Goal: Transaction & Acquisition: Register for event/course

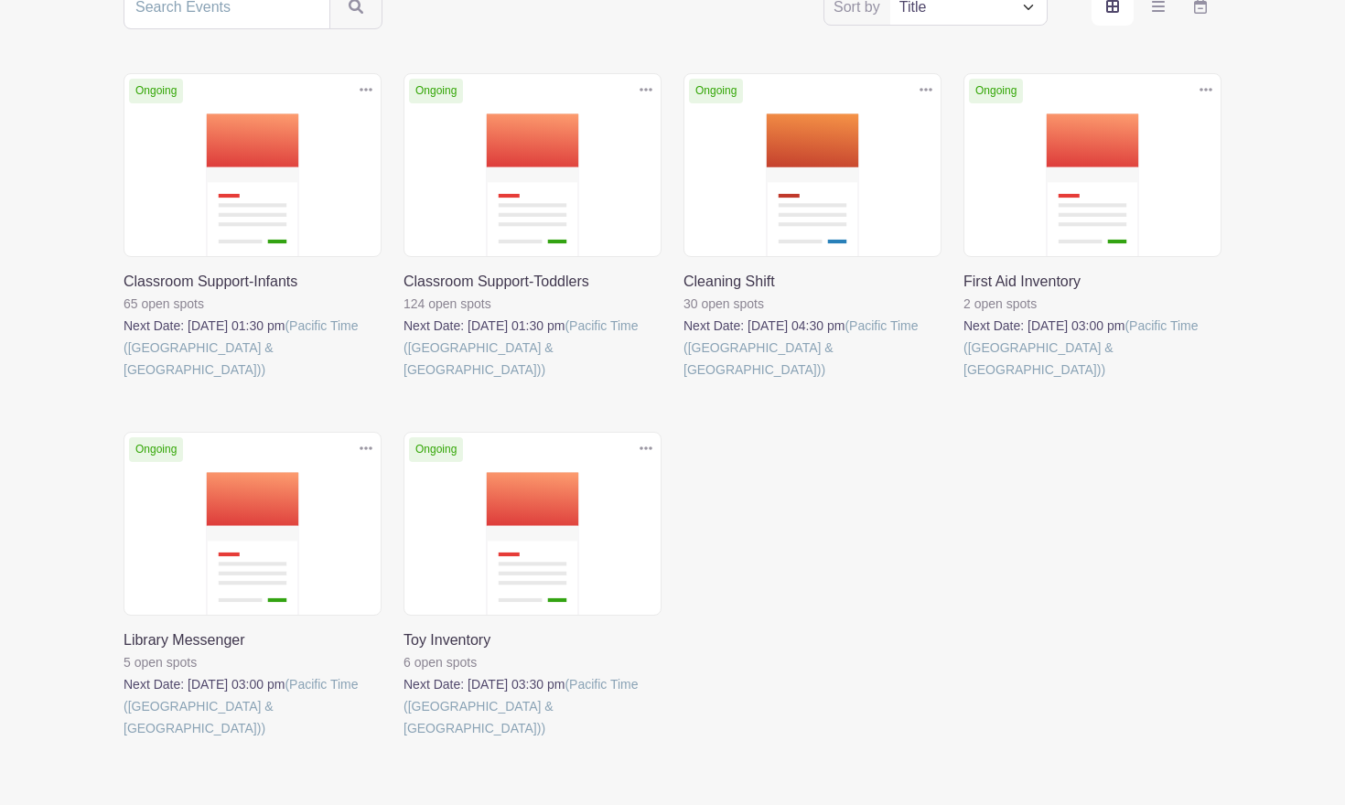
scroll to position [400, 0]
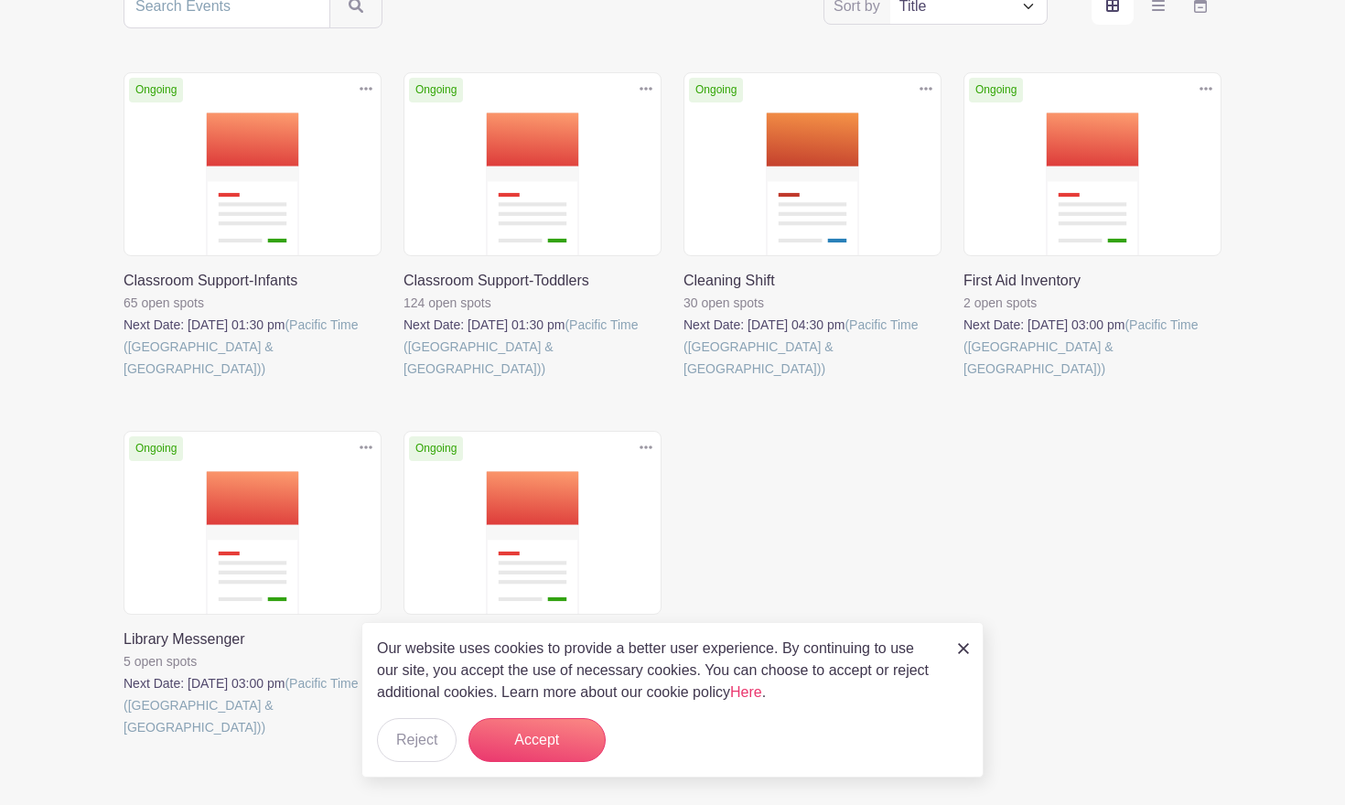
click at [404, 380] on link at bounding box center [404, 380] width 0 height 0
click at [521, 730] on button "Accept" at bounding box center [537, 741] width 137 height 44
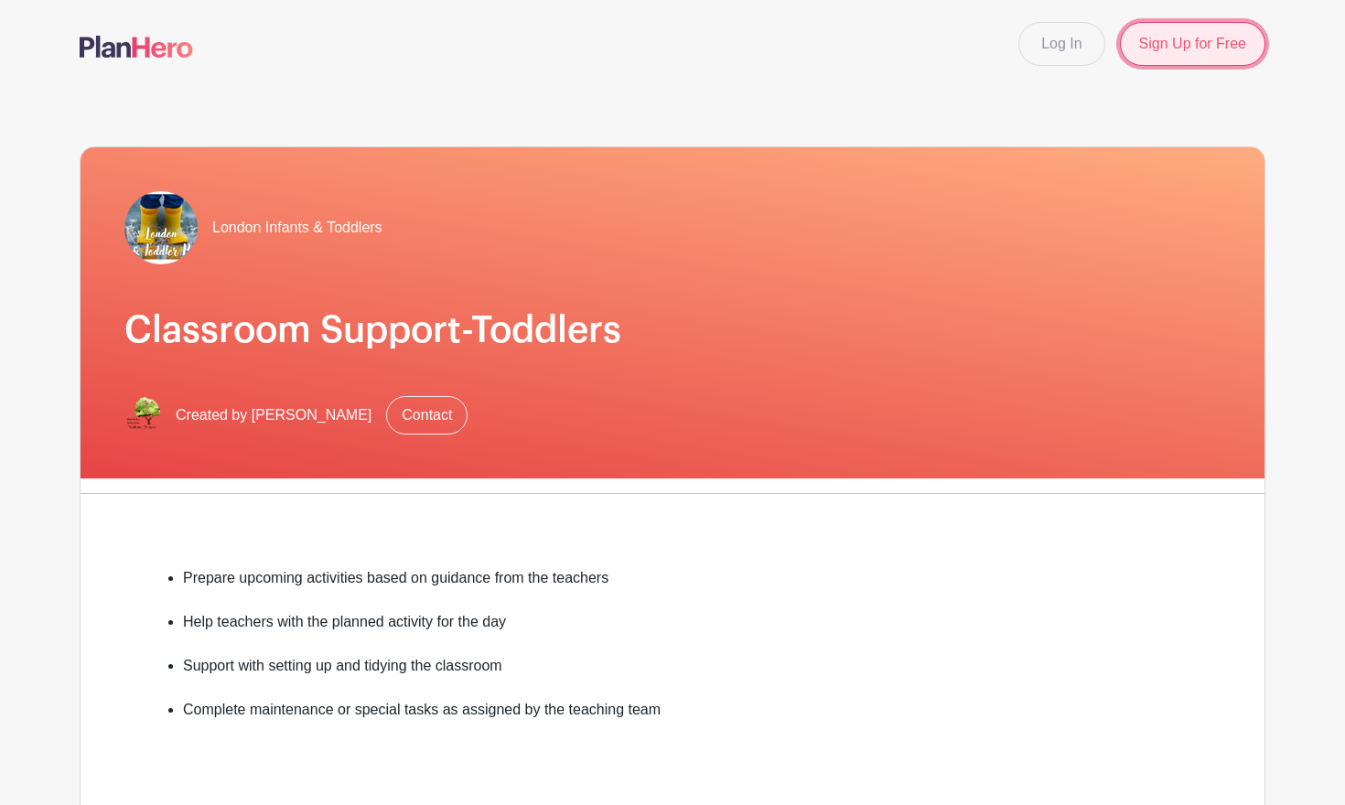
click at [841, 49] on link "Sign Up for Free" at bounding box center [1193, 44] width 146 height 44
click at [841, 57] on link "Log In" at bounding box center [1062, 44] width 86 height 44
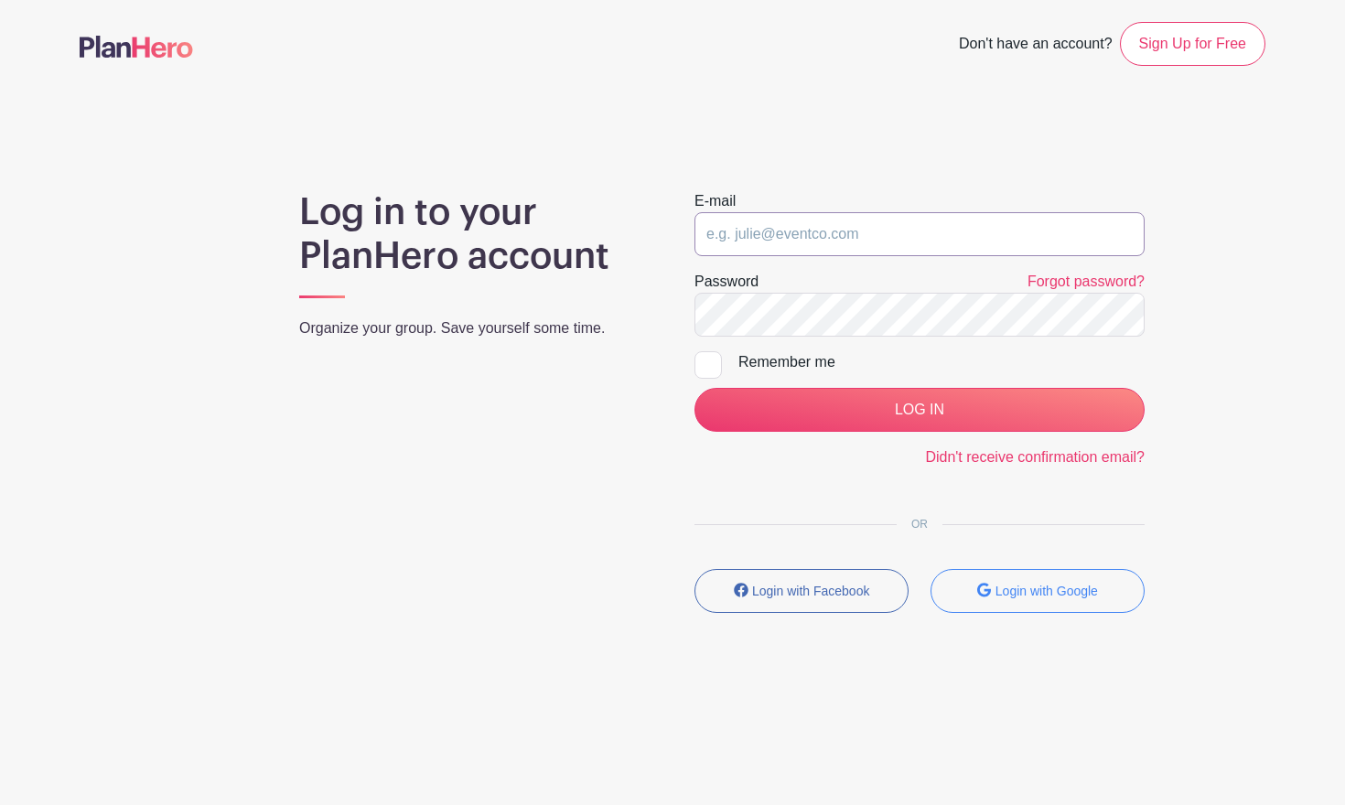
click at [841, 231] on input "email" at bounding box center [920, 234] width 450 height 44
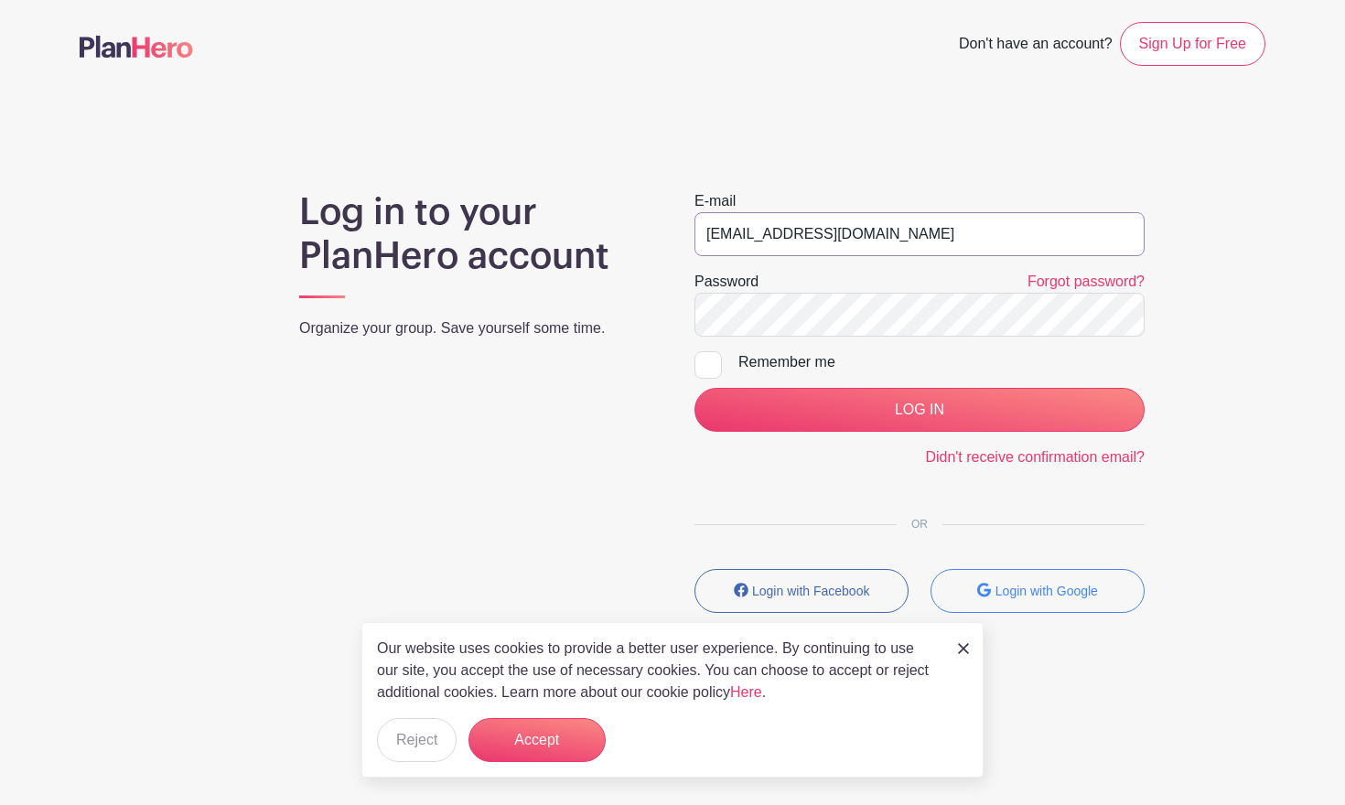
type input "[EMAIL_ADDRESS][DOMAIN_NAME]"
click at [695, 388] on input "LOG IN" at bounding box center [920, 410] width 450 height 44
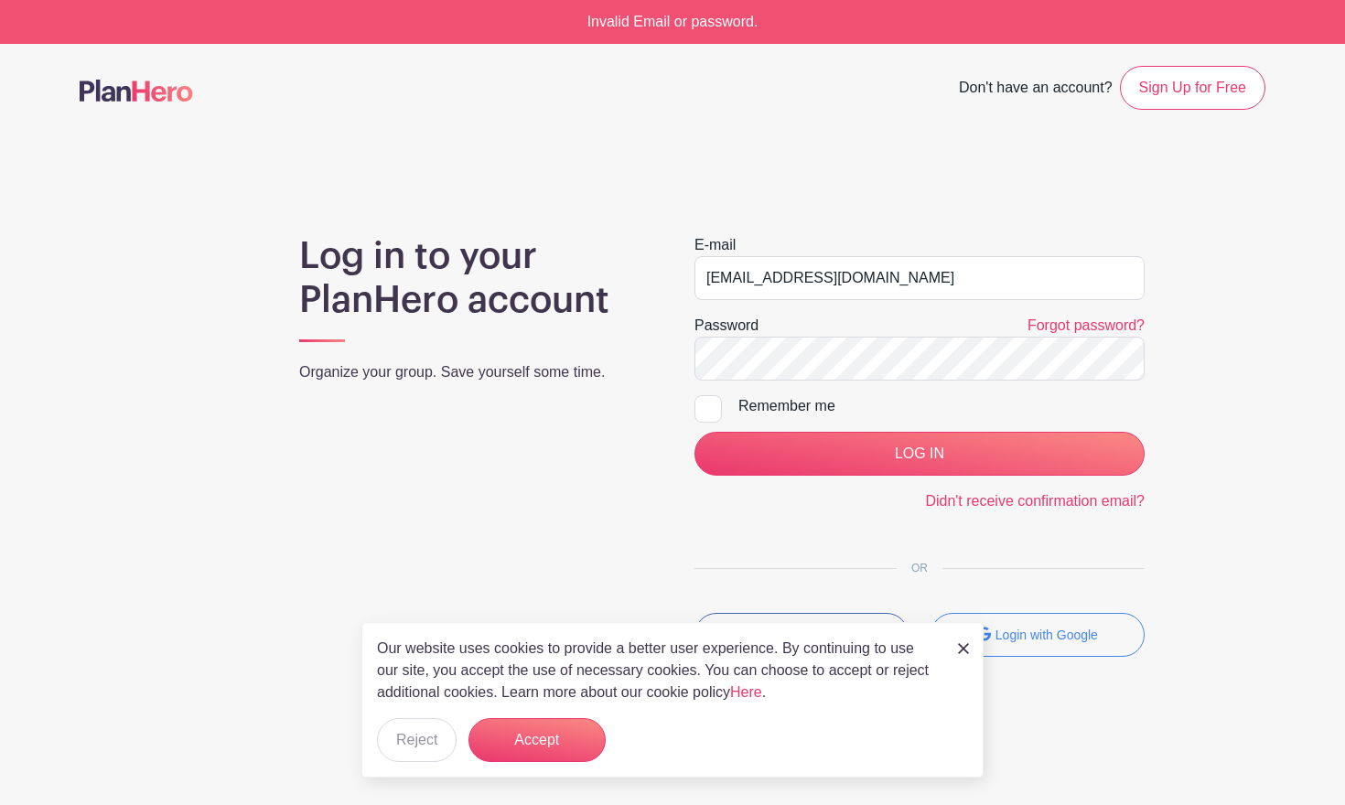
click at [964, 644] on img at bounding box center [963, 648] width 11 height 11
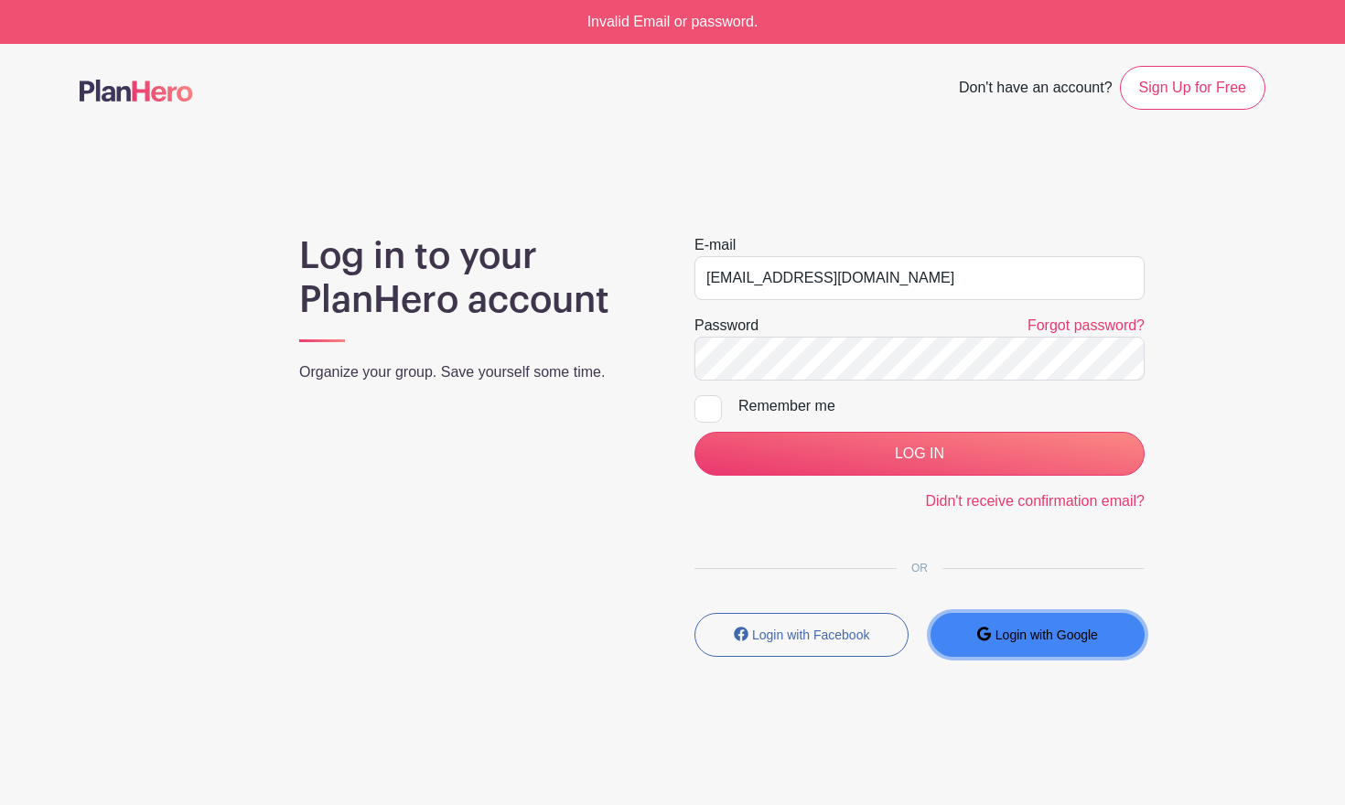
click at [967, 635] on button "Login with Google" at bounding box center [1038, 635] width 214 height 44
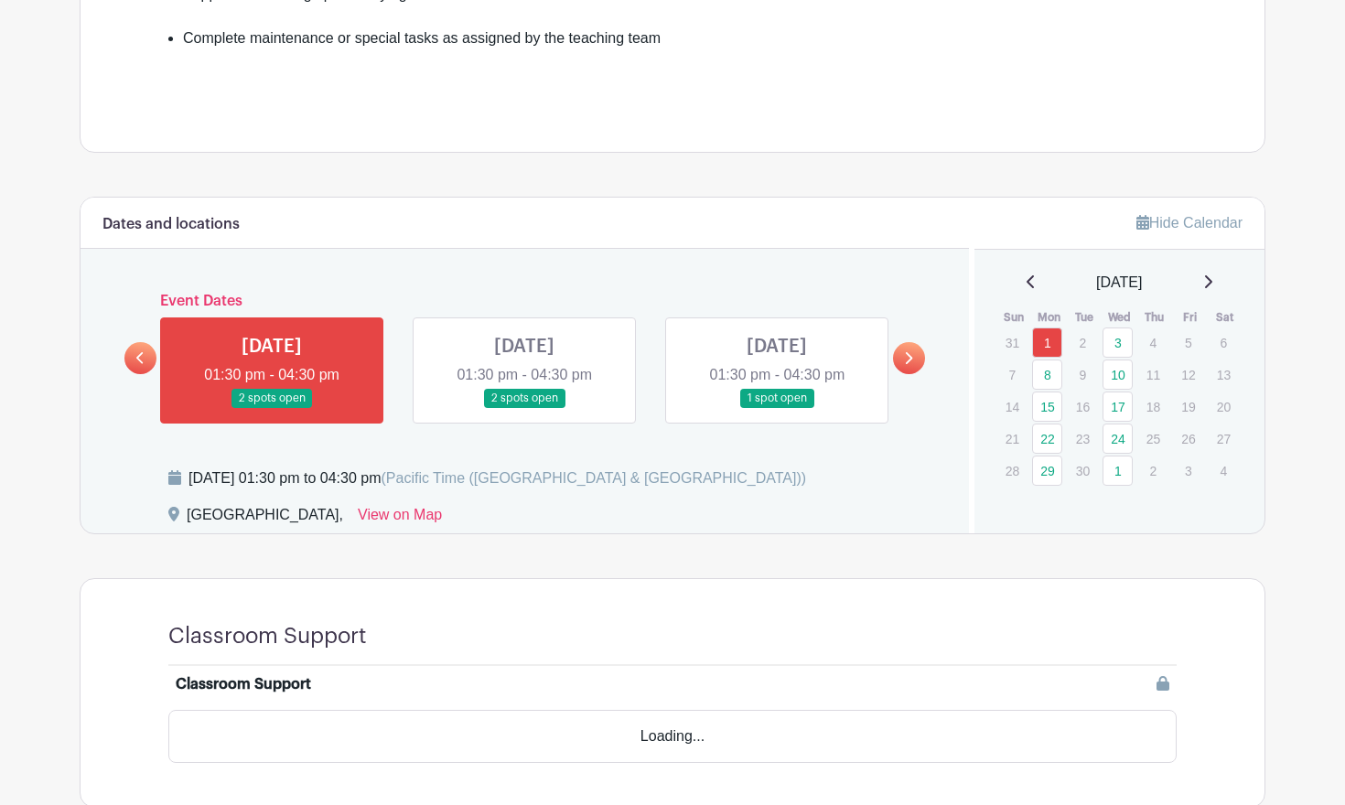
scroll to position [737, 0]
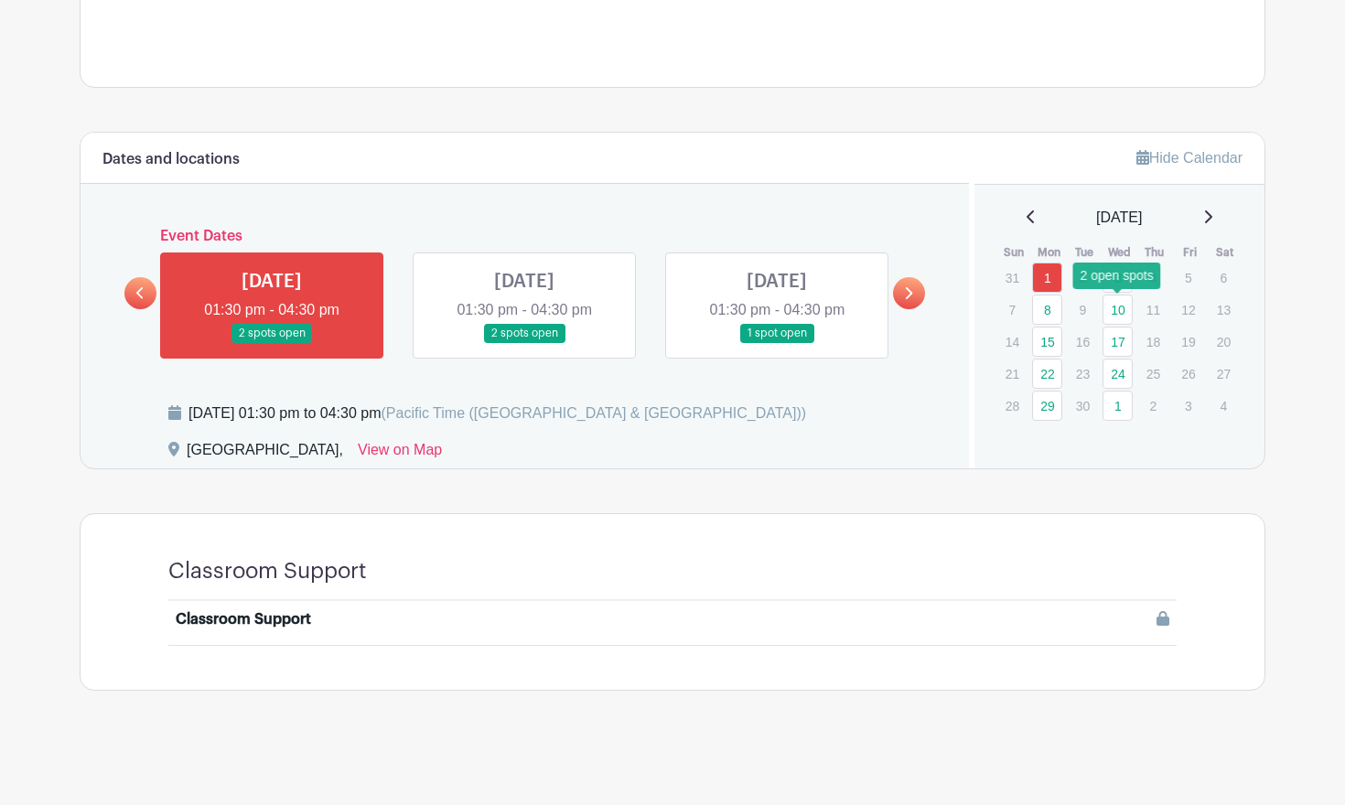
click at [1128, 312] on link "10" at bounding box center [1118, 310] width 30 height 30
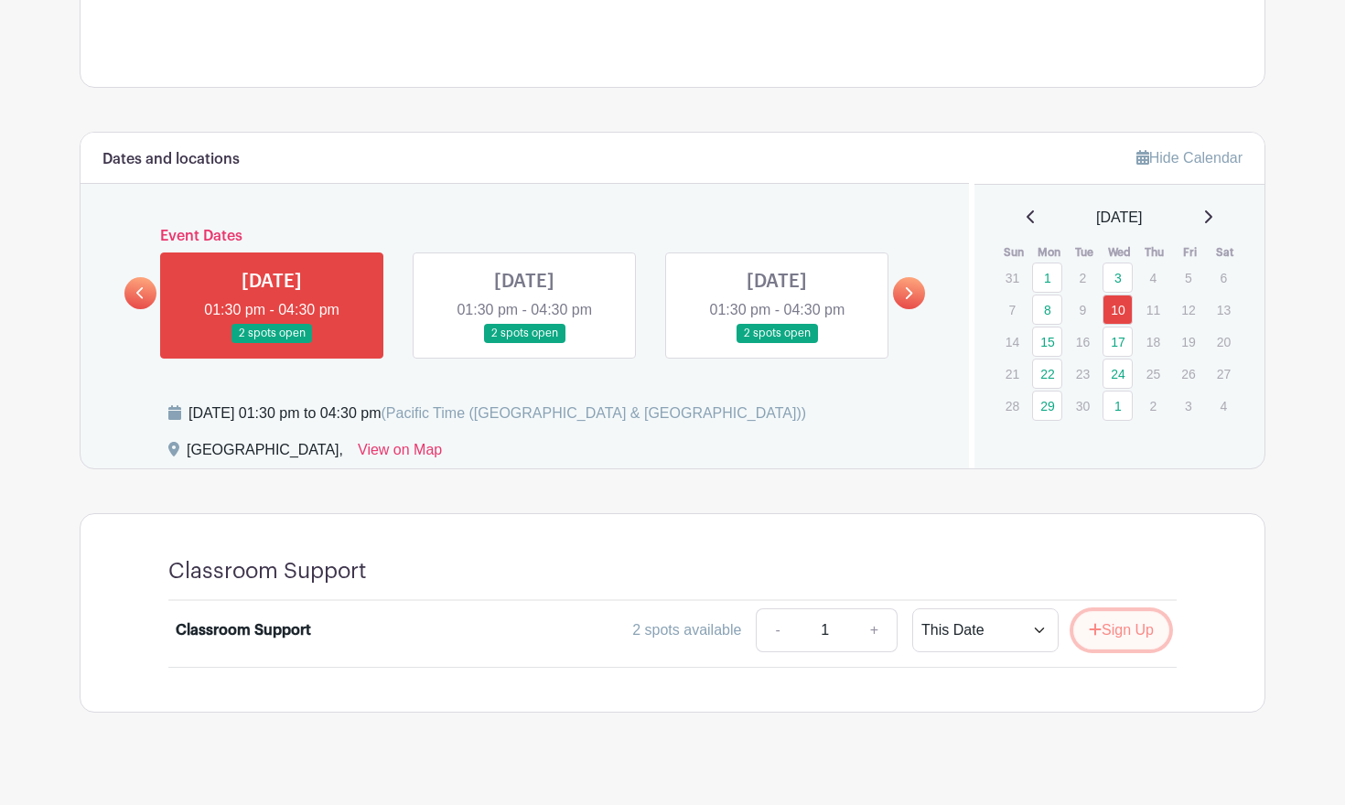
click at [1095, 630] on icon "submit" at bounding box center [1096, 630] width 12 height 12
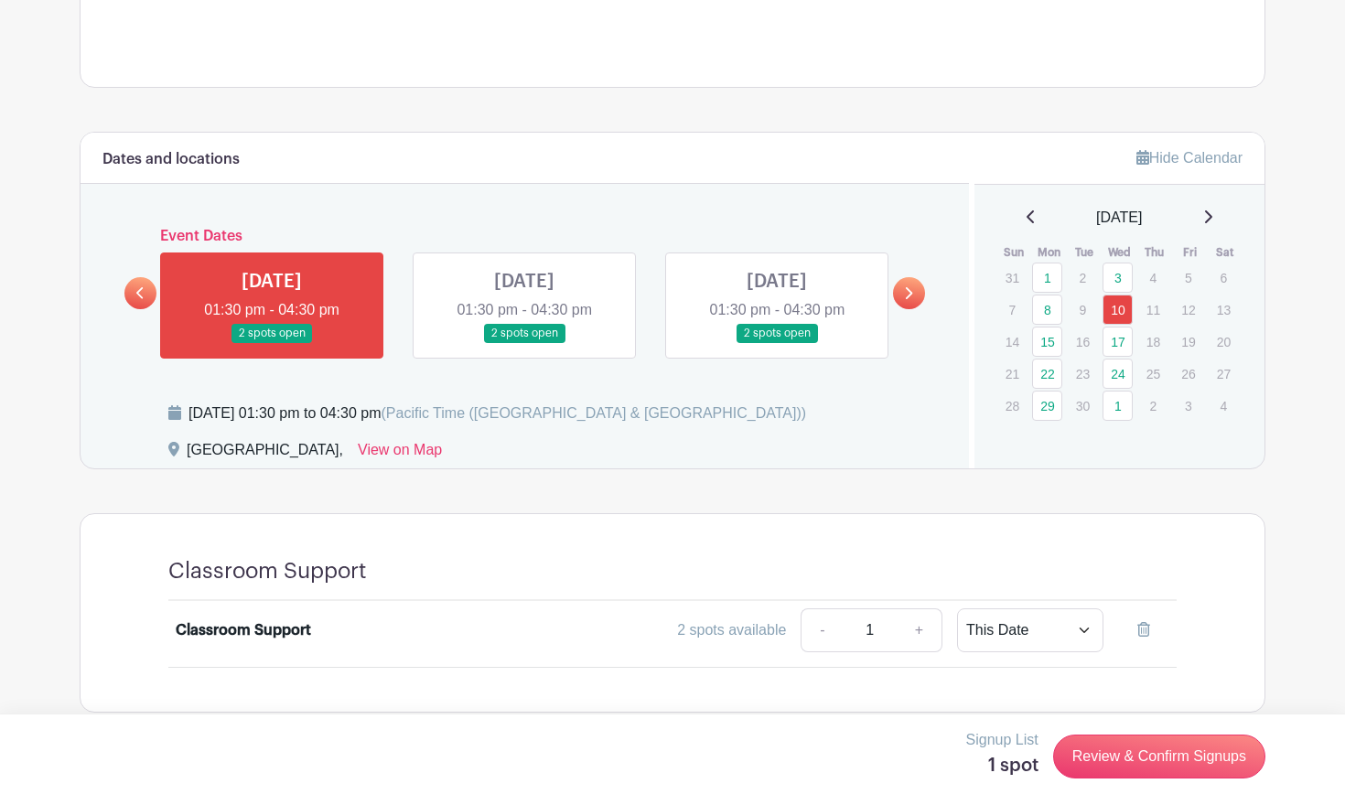
scroll to position [759, 0]
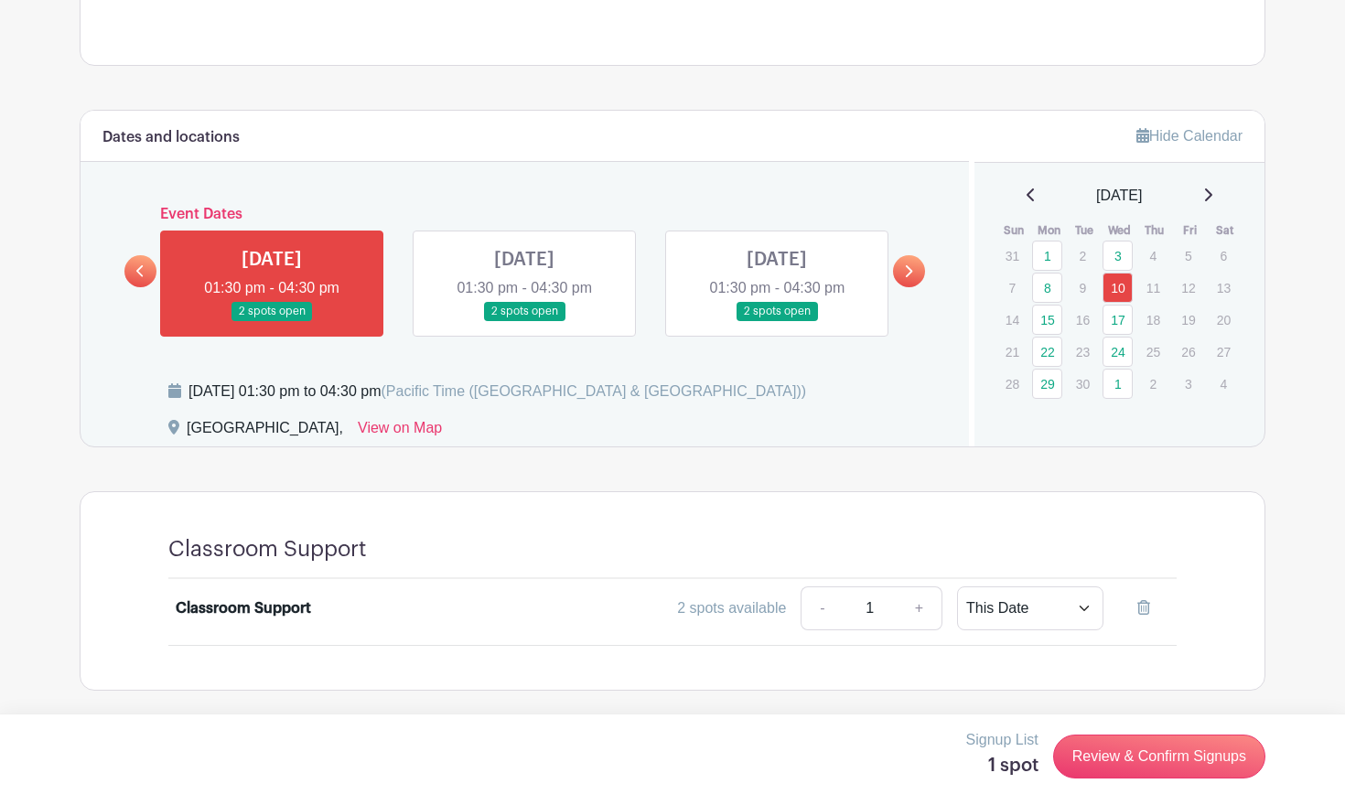
click at [1213, 194] on icon at bounding box center [1208, 195] width 7 height 13
click at [1160, 762] on link "Review & Confirm Signups" at bounding box center [1159, 757] width 212 height 44
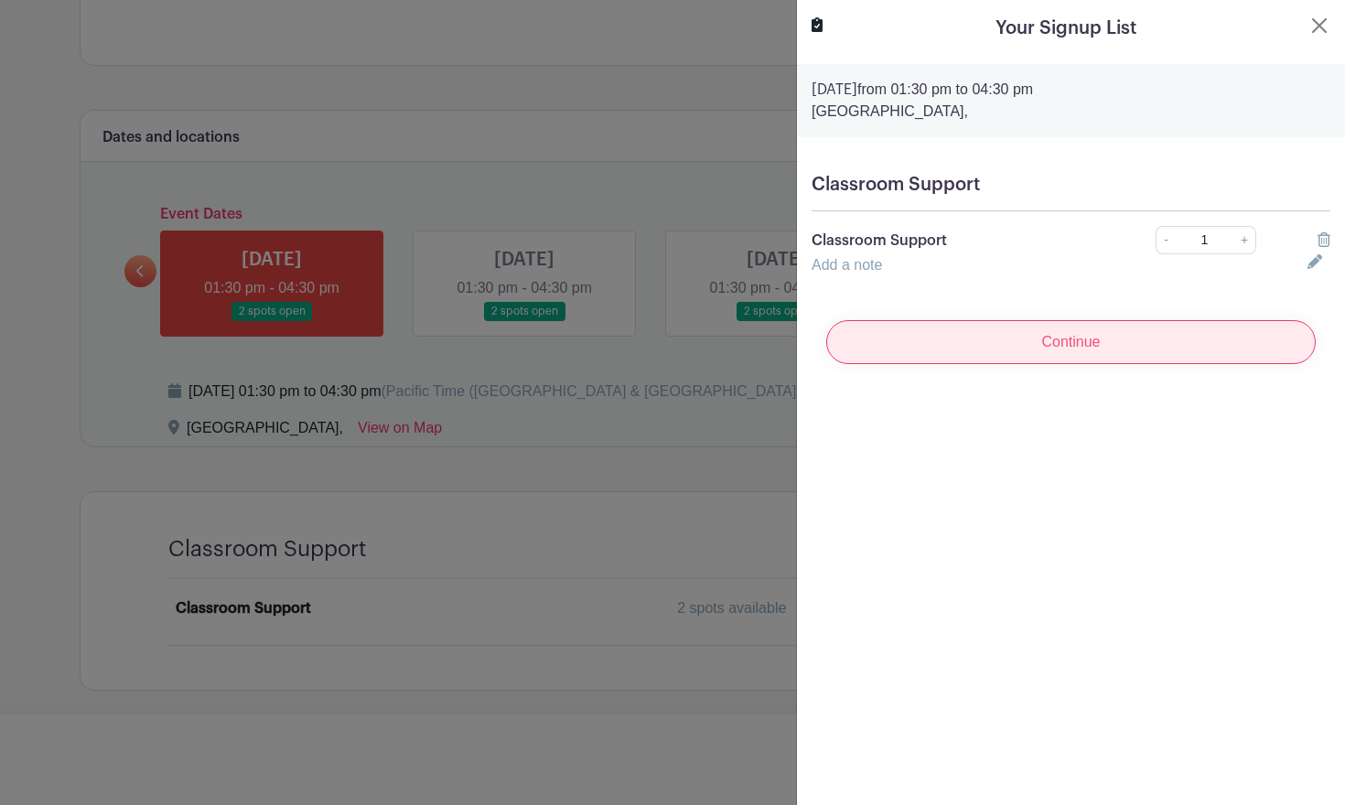
click at [1019, 342] on input "Continue" at bounding box center [1072, 342] width 490 height 44
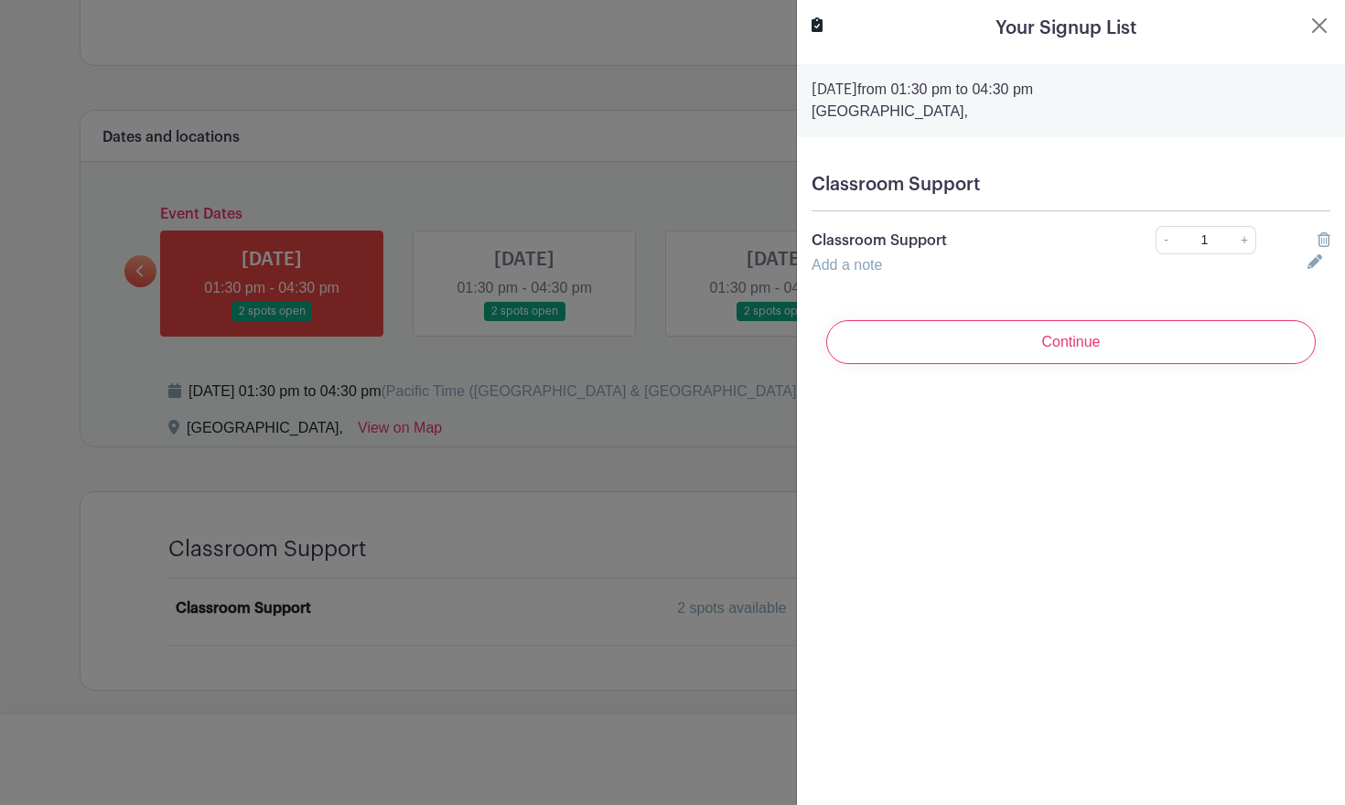
click at [912, 268] on div "Add a note" at bounding box center [1049, 265] width 496 height 22
click at [1314, 264] on icon at bounding box center [1315, 261] width 15 height 15
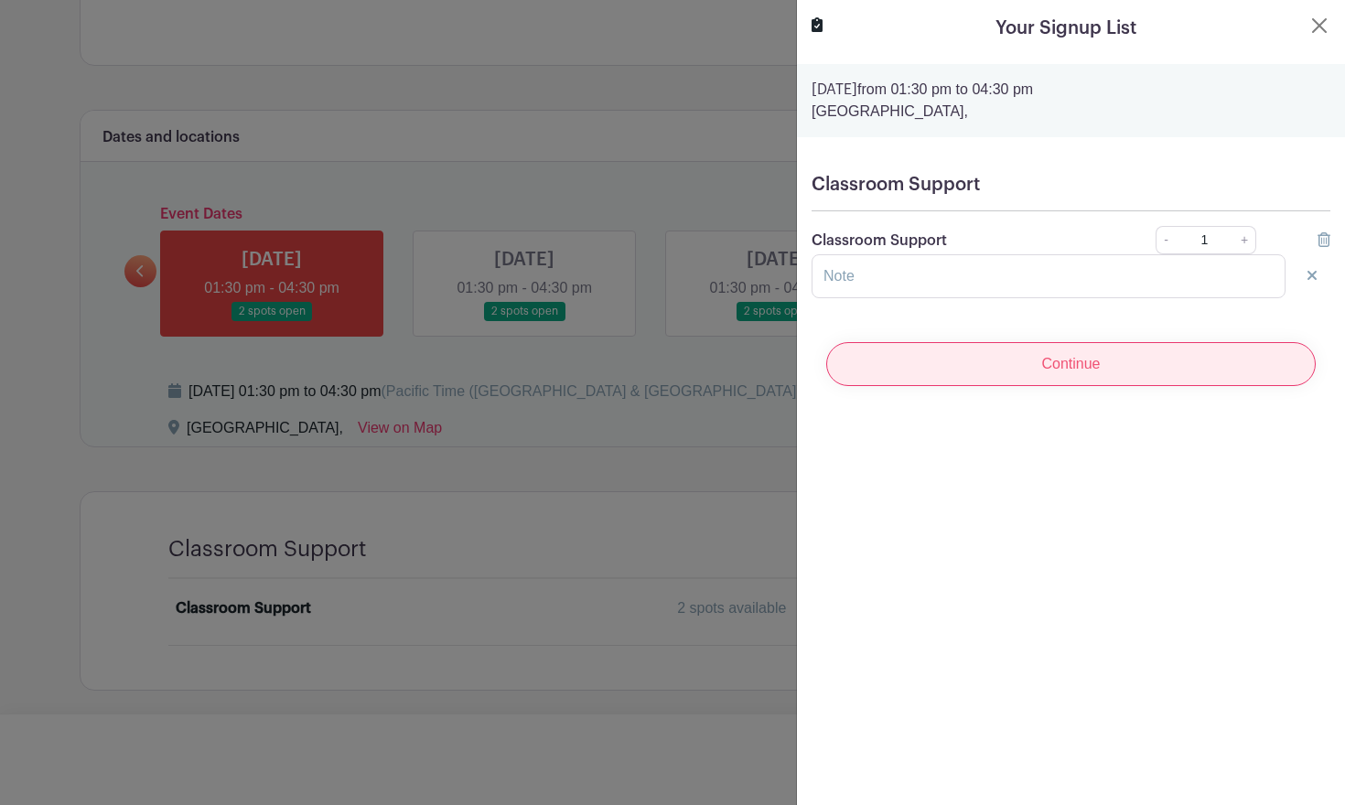
click at [1189, 369] on input "Continue" at bounding box center [1072, 364] width 490 height 44
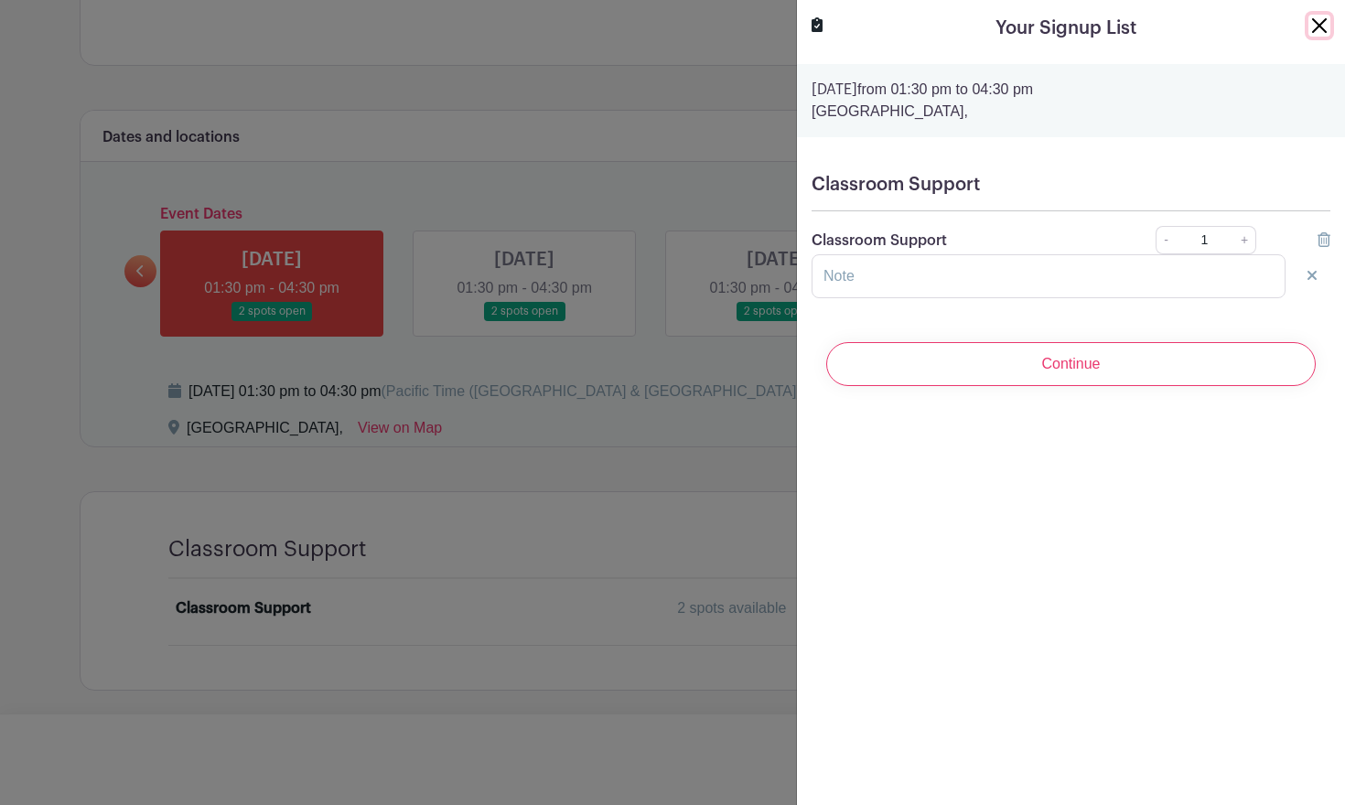
click at [1319, 23] on button "Close" at bounding box center [1320, 26] width 22 height 22
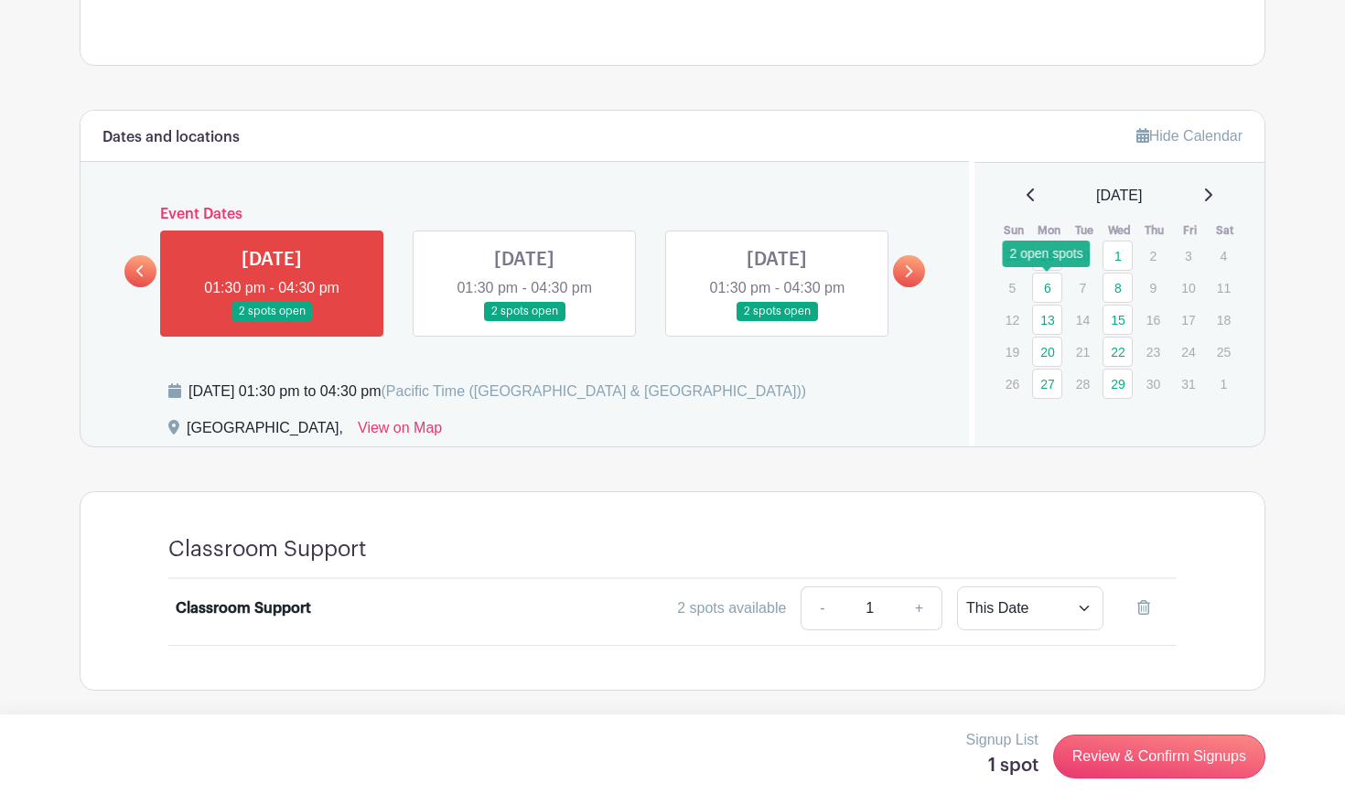
click at [1050, 289] on link "6" at bounding box center [1047, 288] width 30 height 30
click at [1123, 286] on link "8" at bounding box center [1118, 288] width 30 height 30
click at [1131, 254] on div "2 open spots" at bounding box center [1118, 254] width 88 height 27
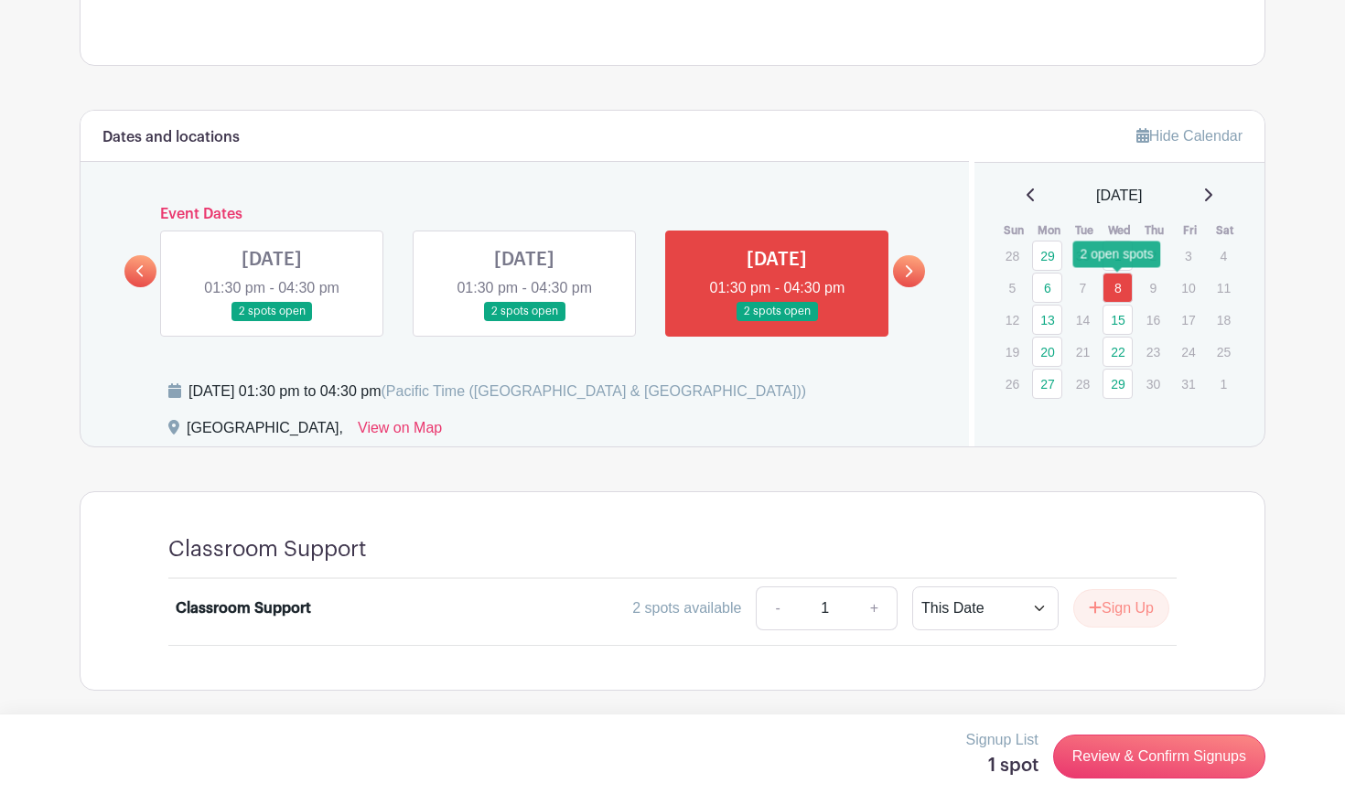
click at [1118, 286] on link "8" at bounding box center [1118, 288] width 30 height 30
click at [1123, 610] on button "Sign Up" at bounding box center [1122, 608] width 96 height 38
click at [1220, 189] on div "[DATE]" at bounding box center [1120, 196] width 247 height 22
click at [1213, 193] on icon at bounding box center [1208, 195] width 7 height 13
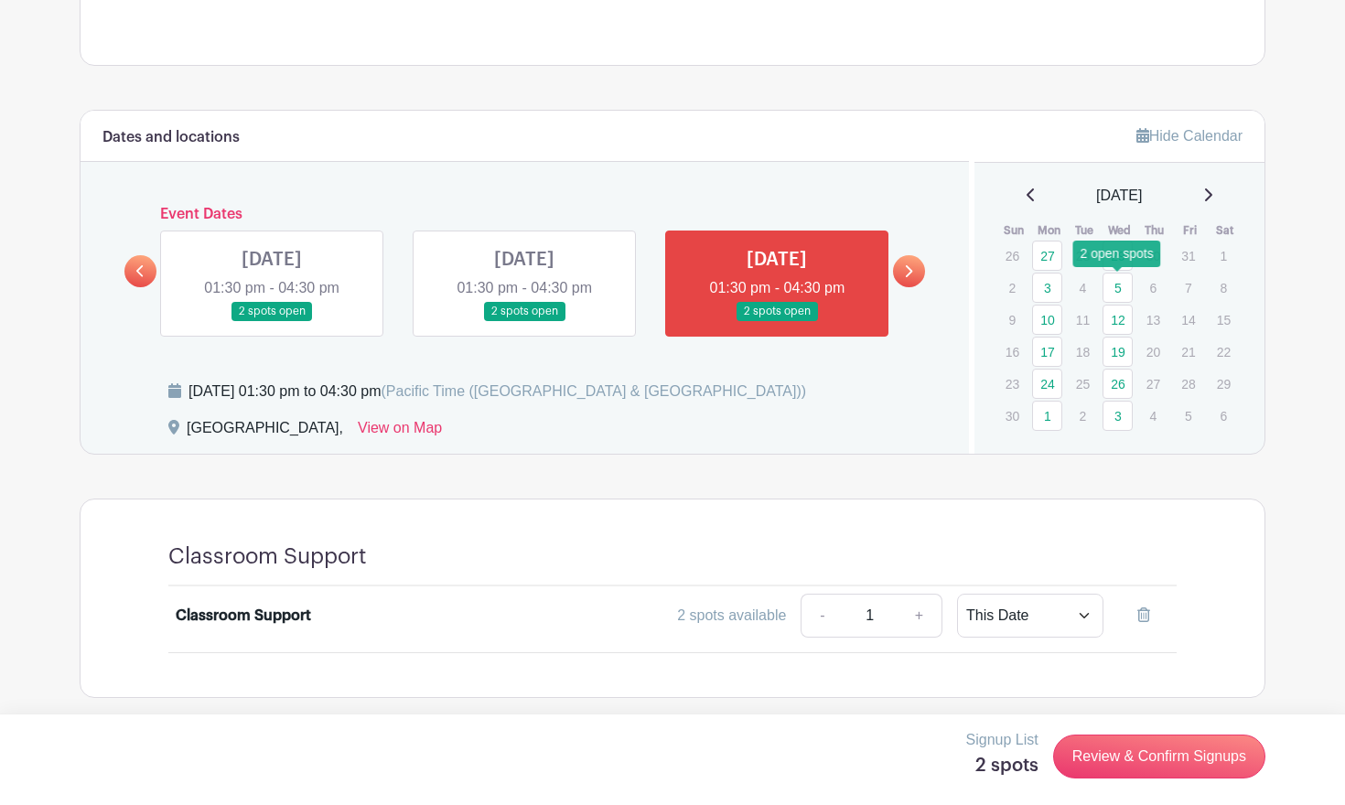
click at [1110, 288] on link "5" at bounding box center [1118, 288] width 30 height 30
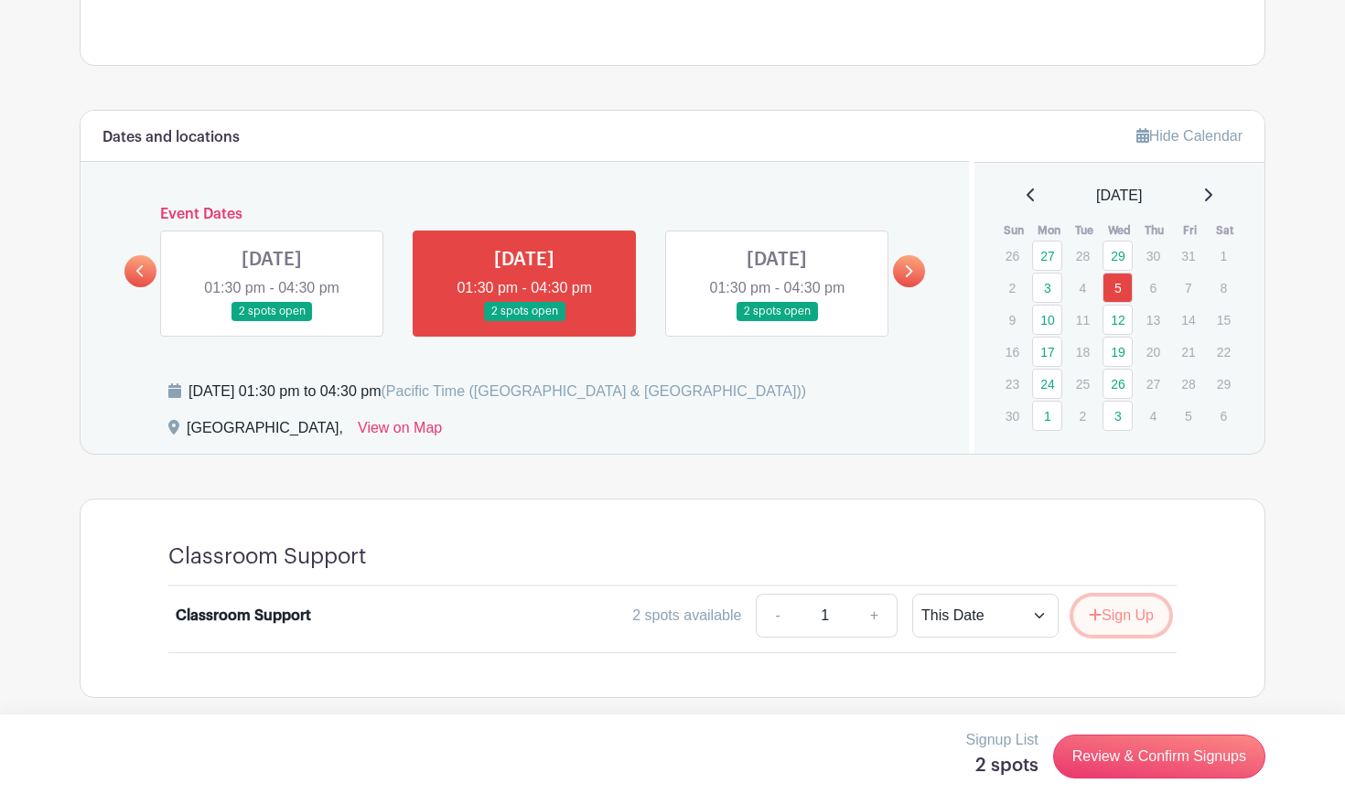
click at [1101, 631] on button "Sign Up" at bounding box center [1122, 616] width 96 height 38
click at [1213, 192] on icon at bounding box center [1208, 195] width 9 height 15
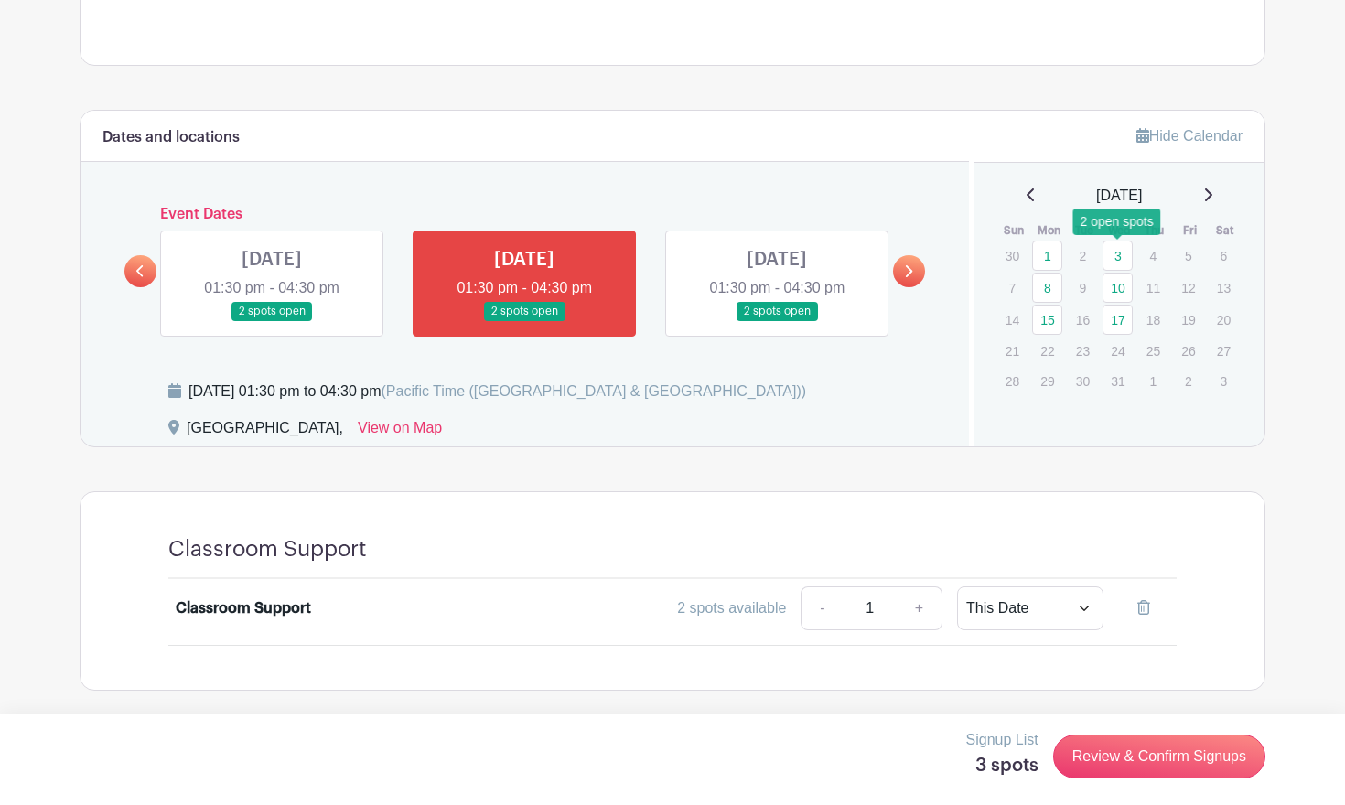
click at [1118, 250] on link "3" at bounding box center [1118, 256] width 30 height 30
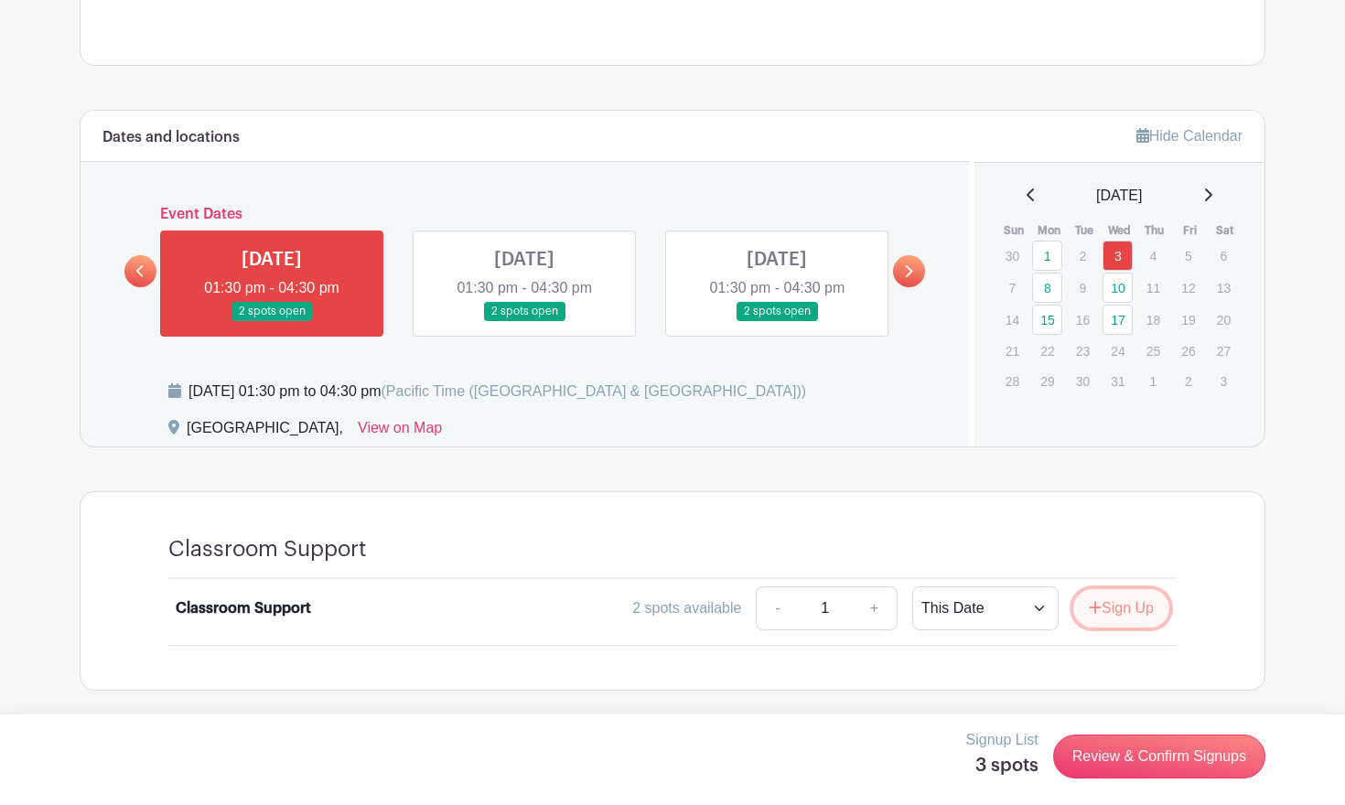
click at [1132, 599] on button "Sign Up" at bounding box center [1122, 608] width 96 height 38
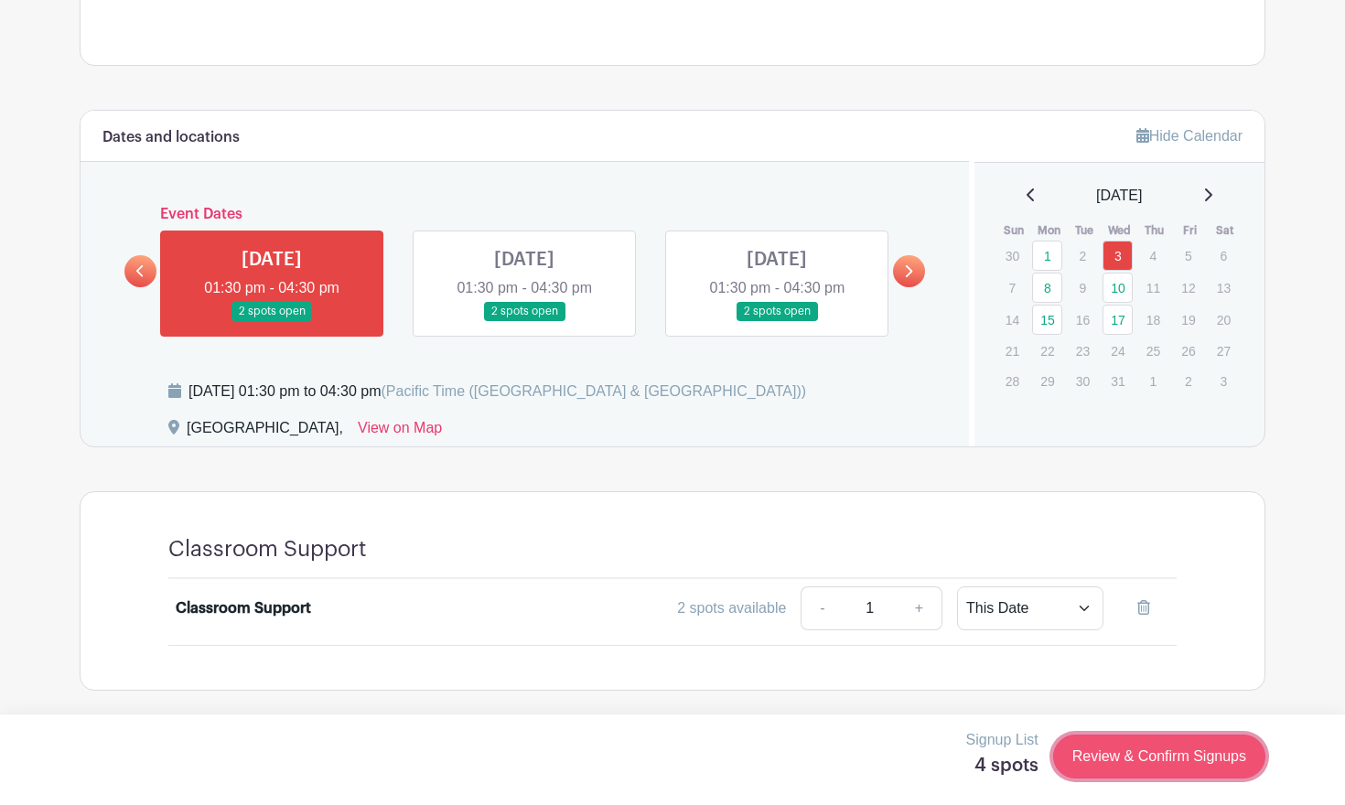
click at [1138, 764] on link "Review & Confirm Signups" at bounding box center [1159, 757] width 212 height 44
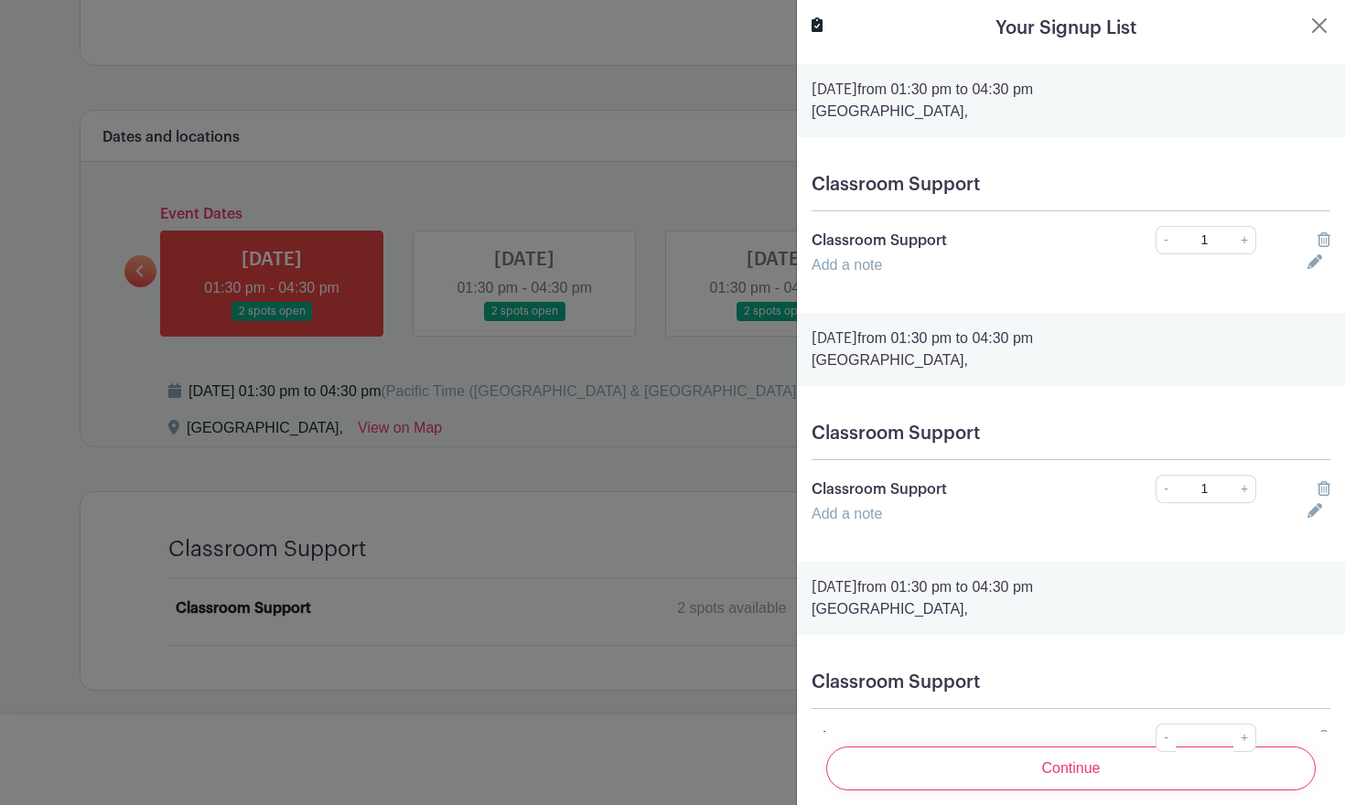
click at [1312, 275] on div at bounding box center [1319, 265] width 45 height 22
click at [1312, 268] on icon at bounding box center [1315, 261] width 15 height 15
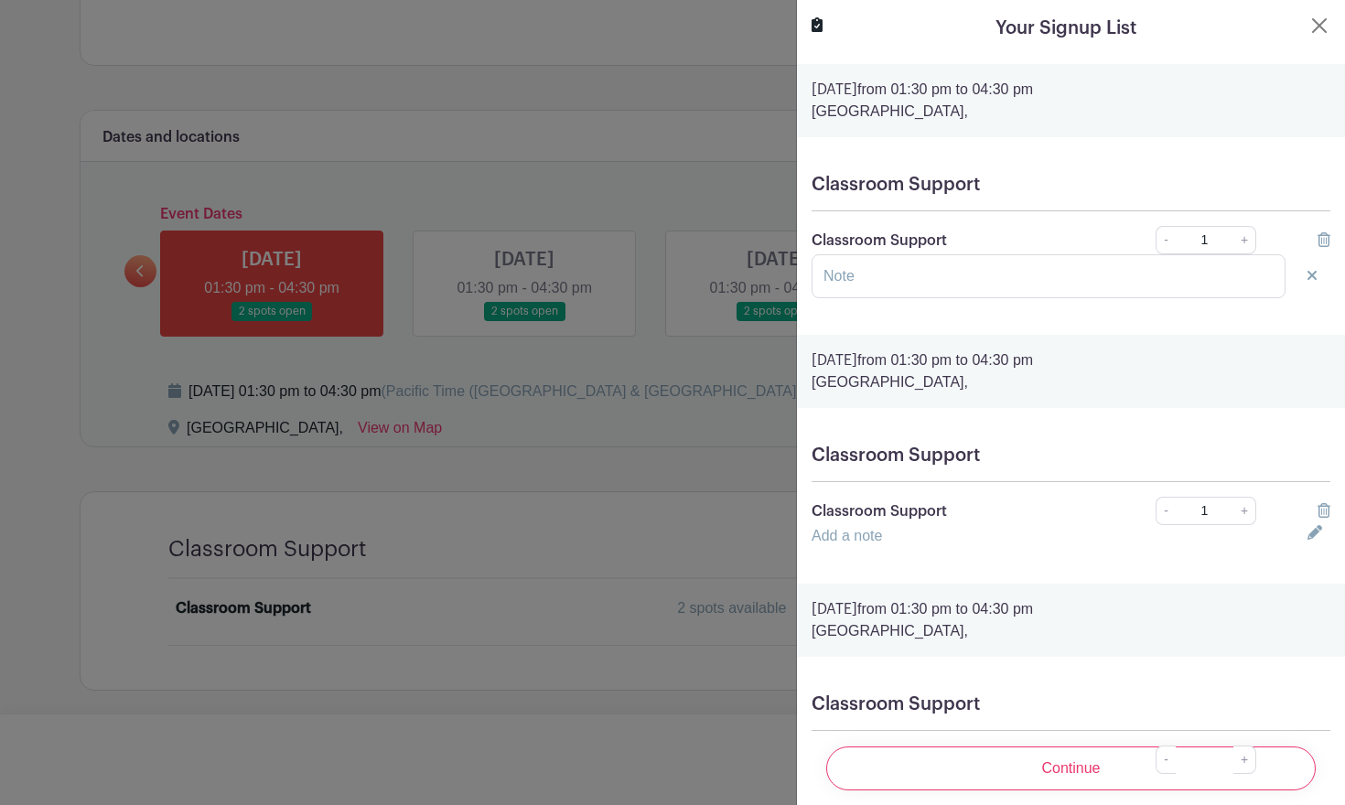
click at [1313, 539] on icon at bounding box center [1315, 532] width 15 height 15
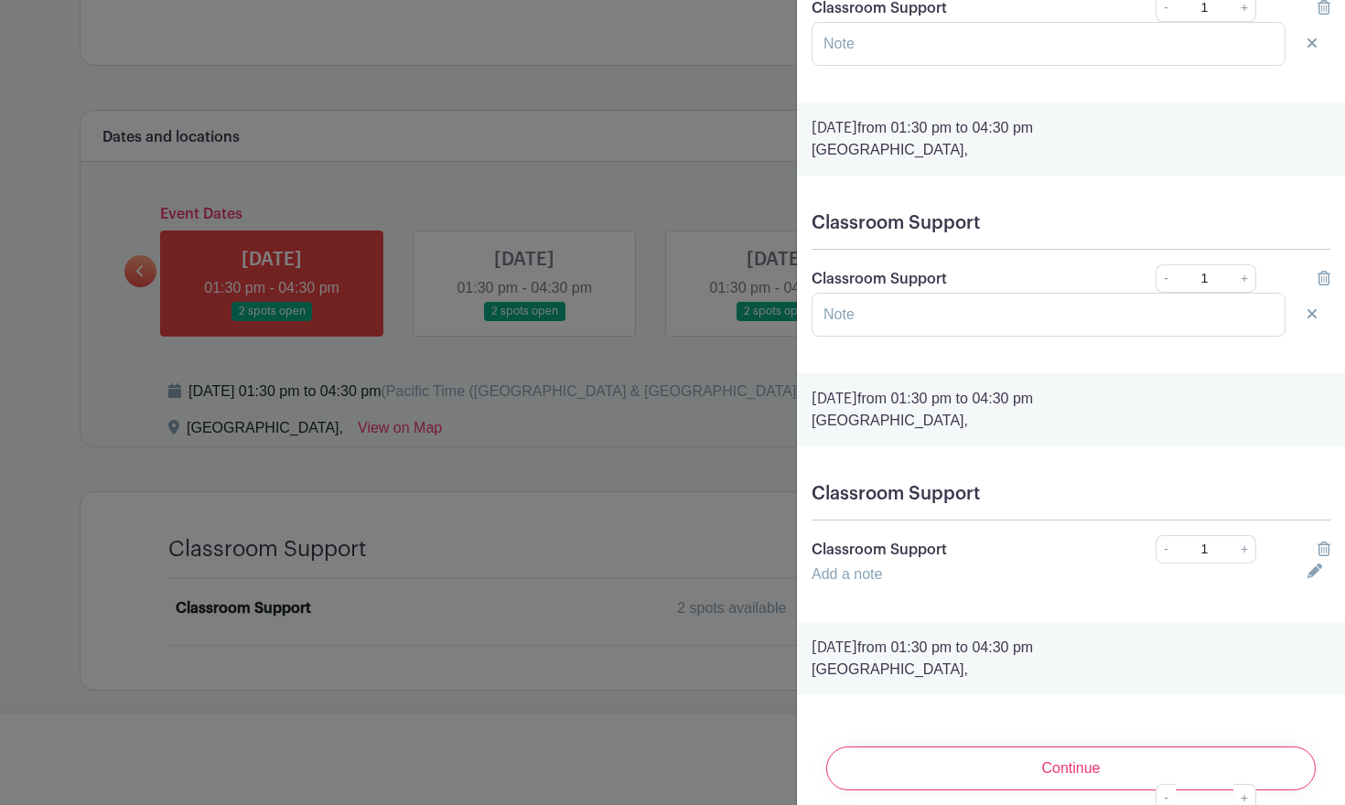
scroll to position [254, 0]
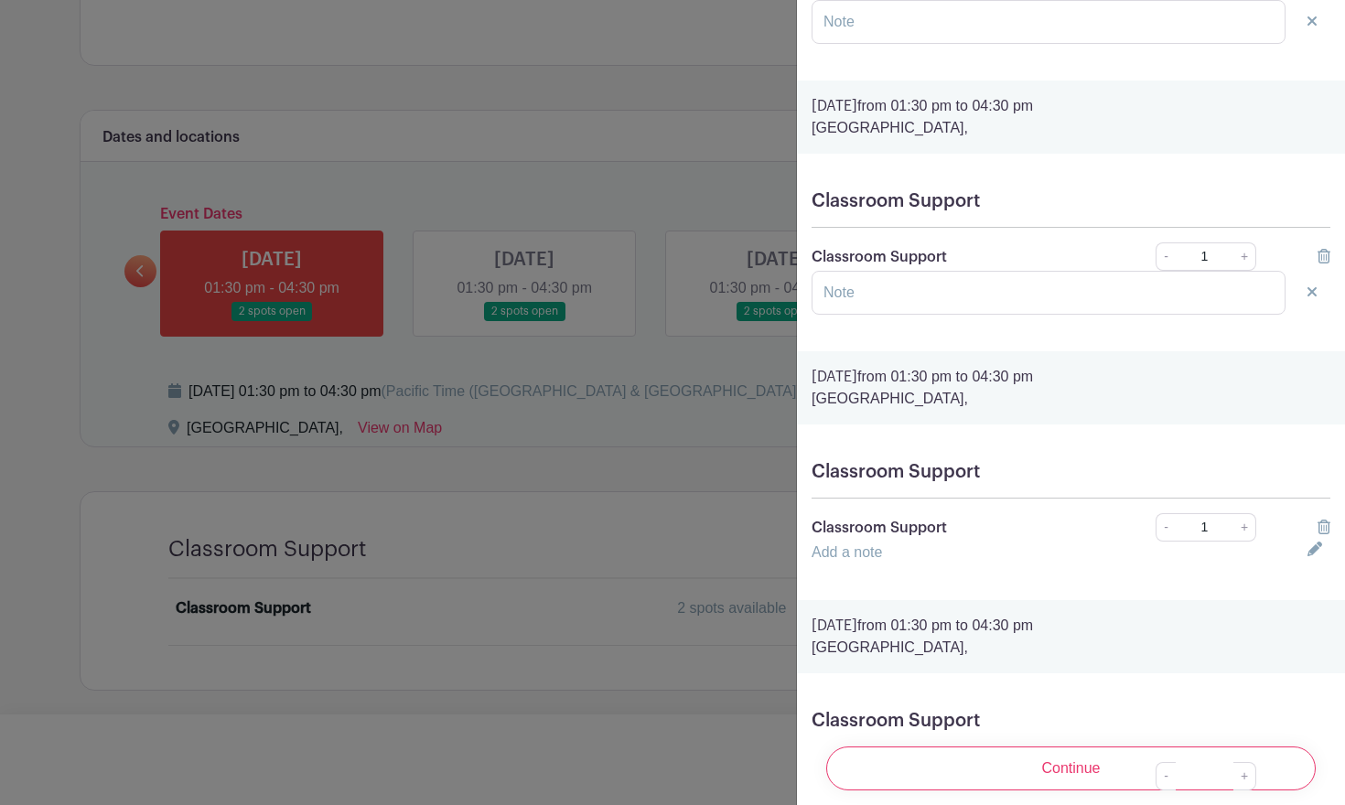
click at [1315, 555] on icon at bounding box center [1315, 549] width 15 height 15
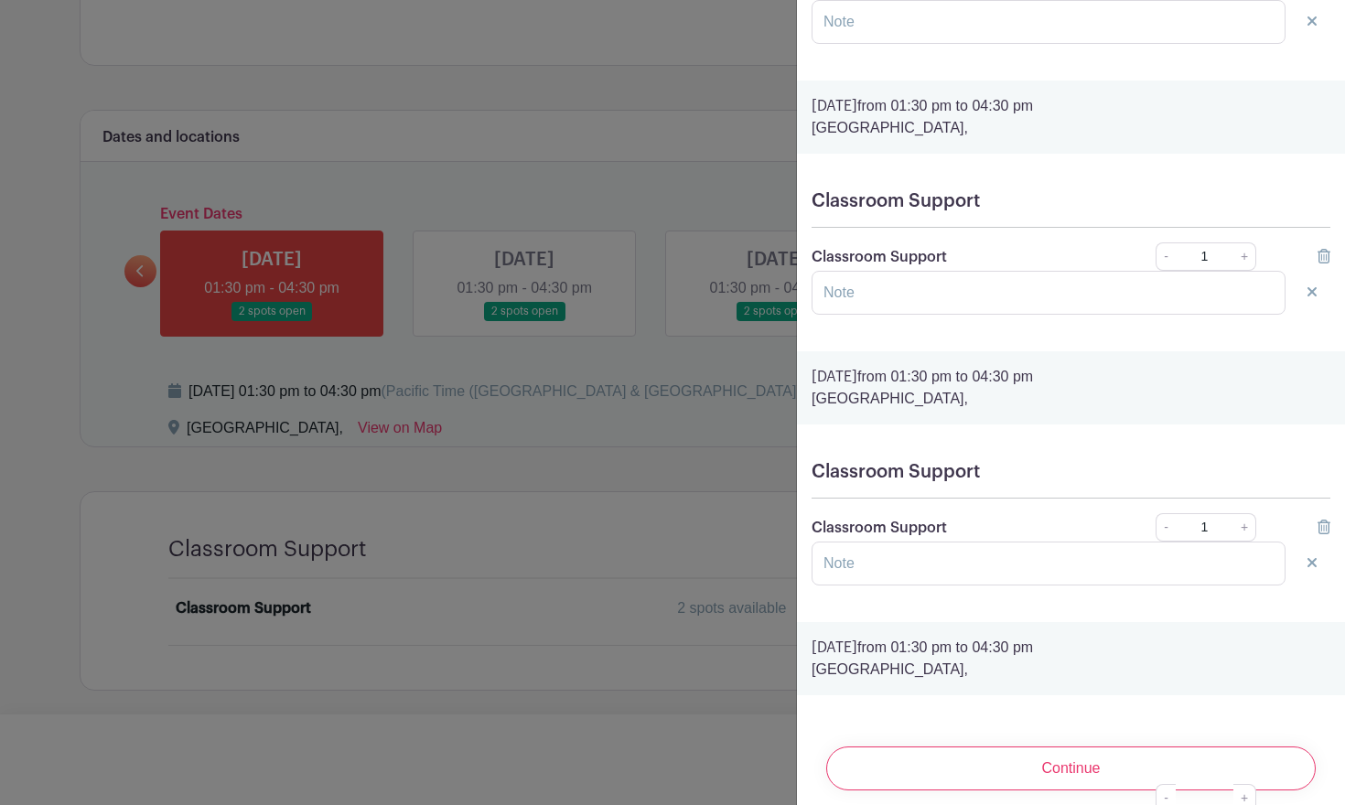
scroll to position [403, 0]
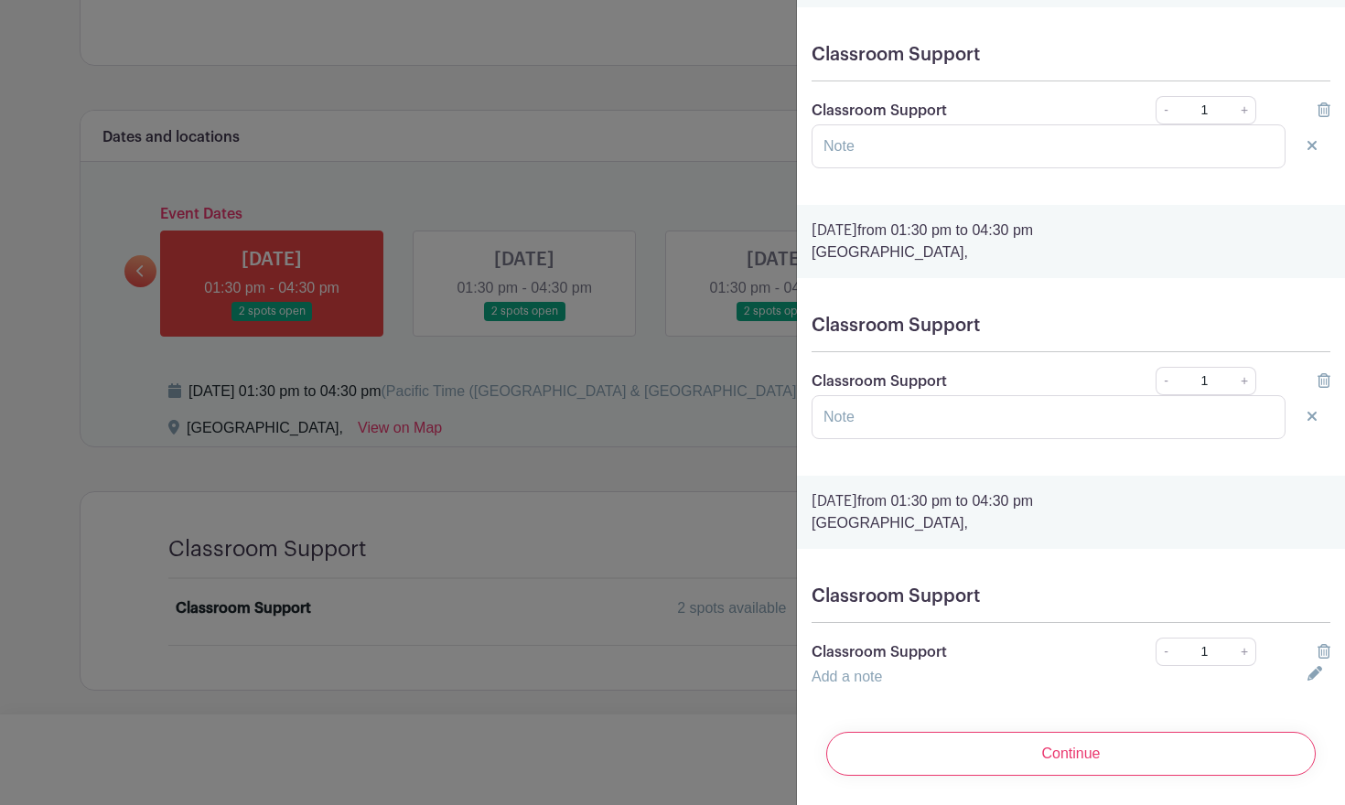
click at [1311, 674] on icon at bounding box center [1315, 673] width 15 height 15
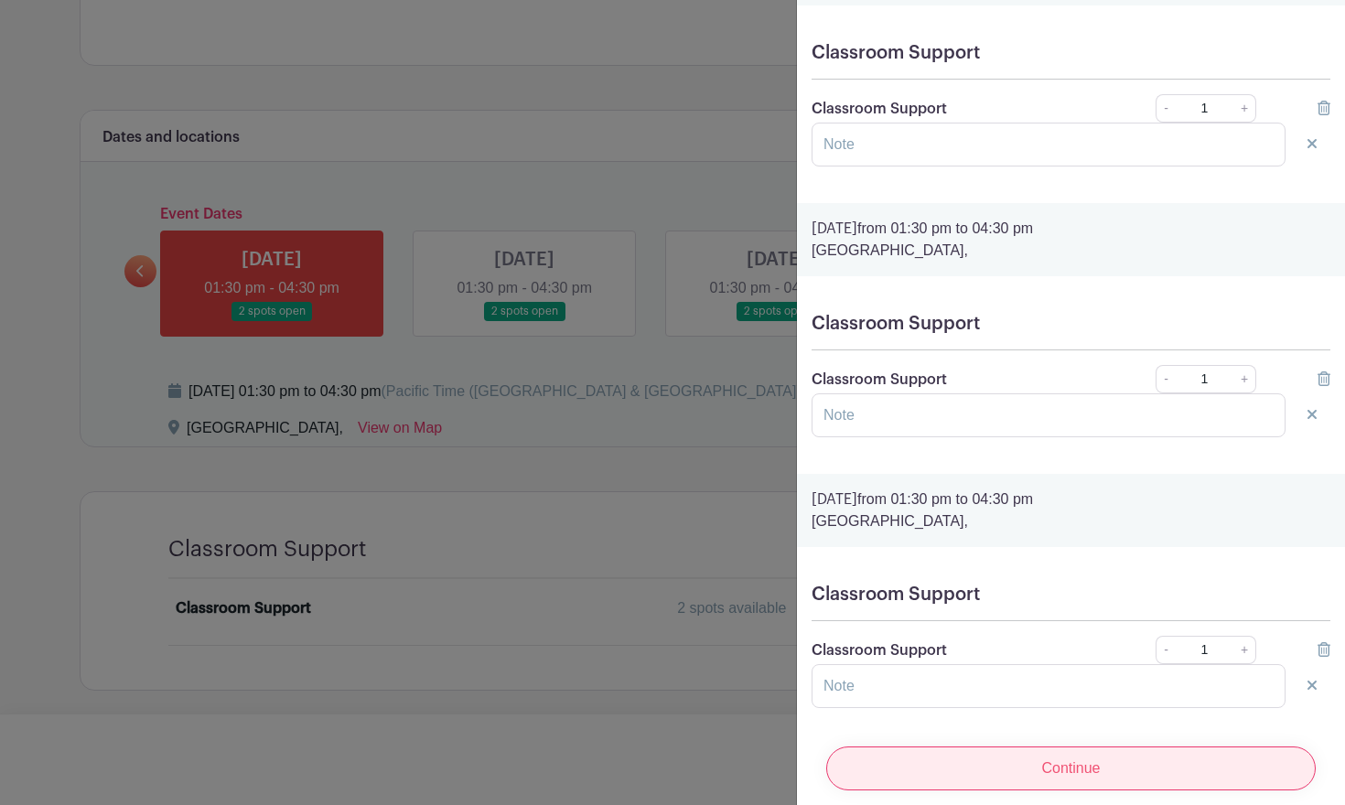
click at [1183, 764] on input "Continue" at bounding box center [1072, 769] width 490 height 44
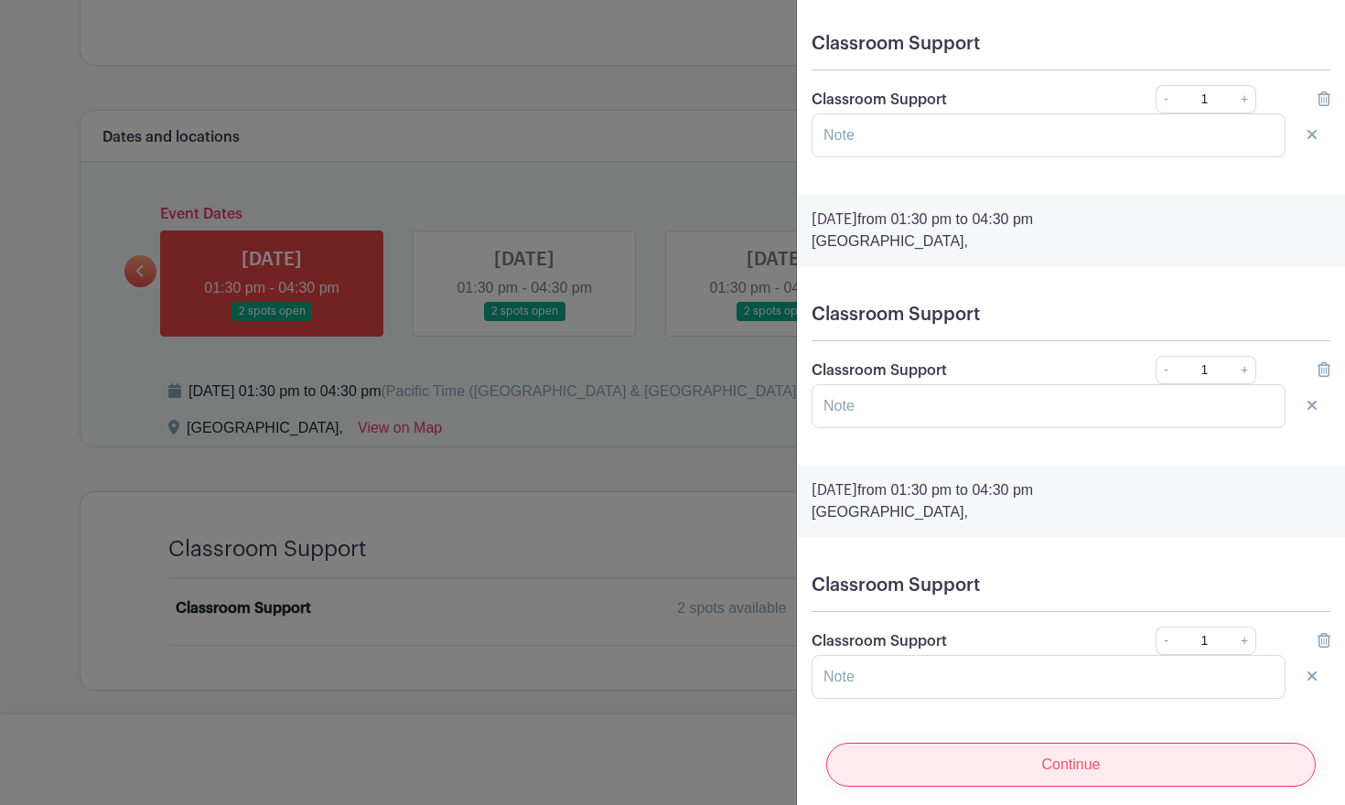
scroll to position [425, 0]
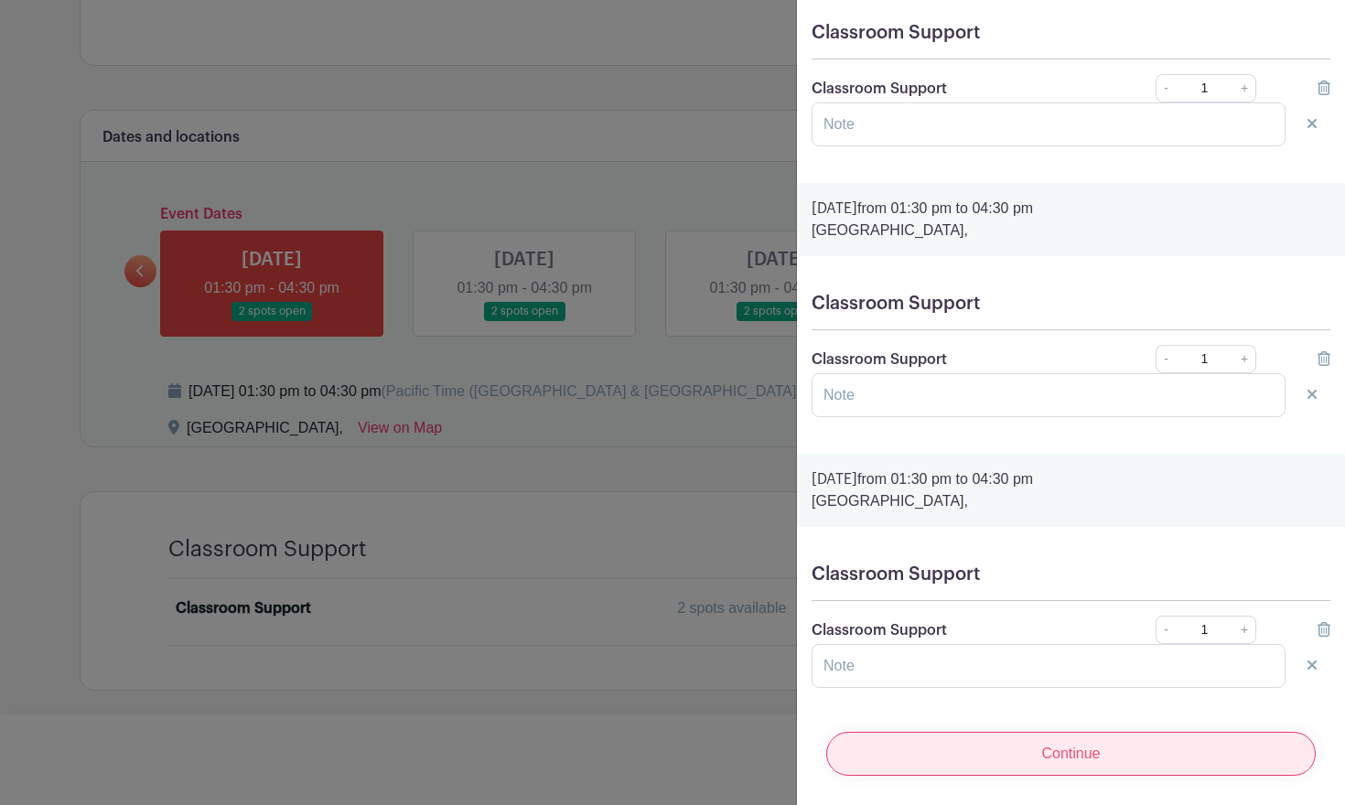
click at [1183, 764] on input "Continue" at bounding box center [1072, 754] width 490 height 44
click at [1110, 757] on input "Continue" at bounding box center [1072, 754] width 490 height 44
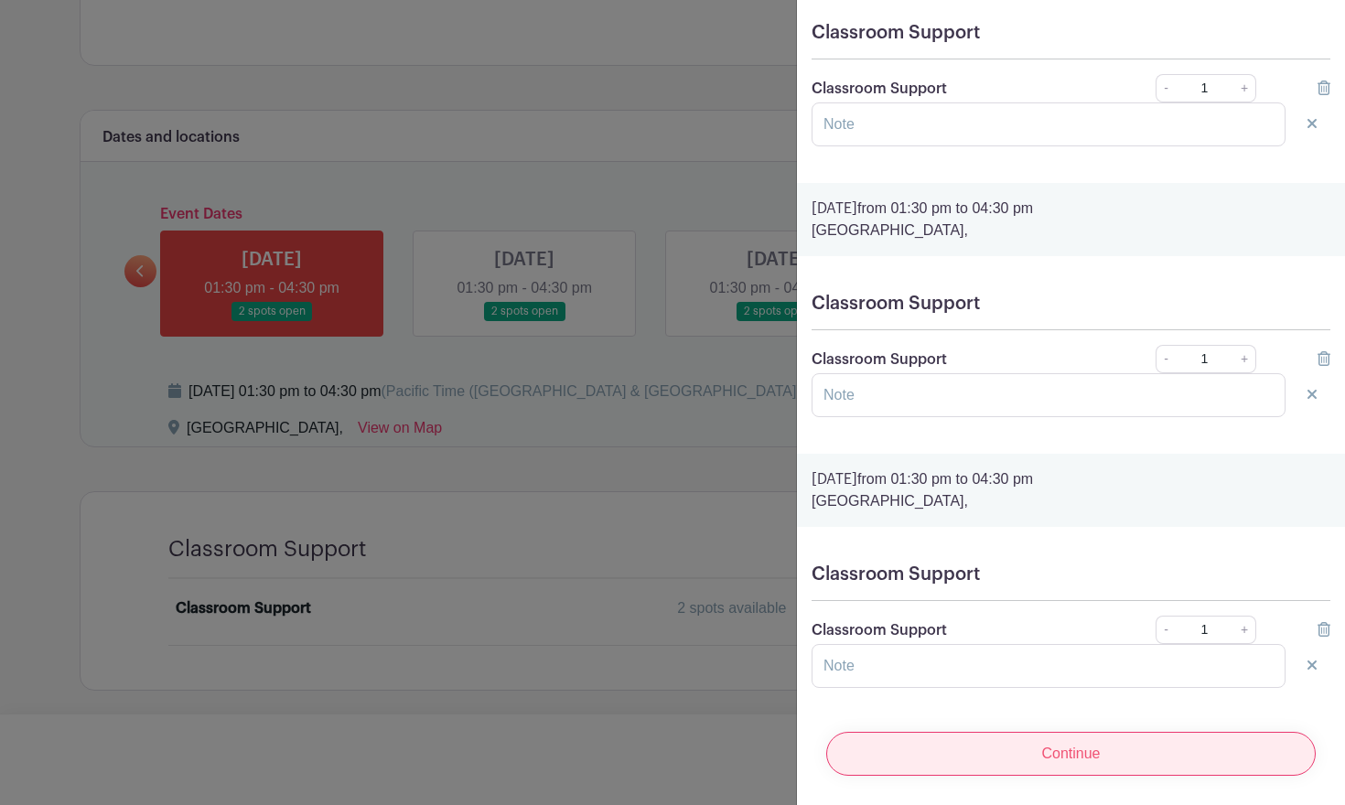
click at [1110, 757] on input "Continue" at bounding box center [1072, 754] width 490 height 44
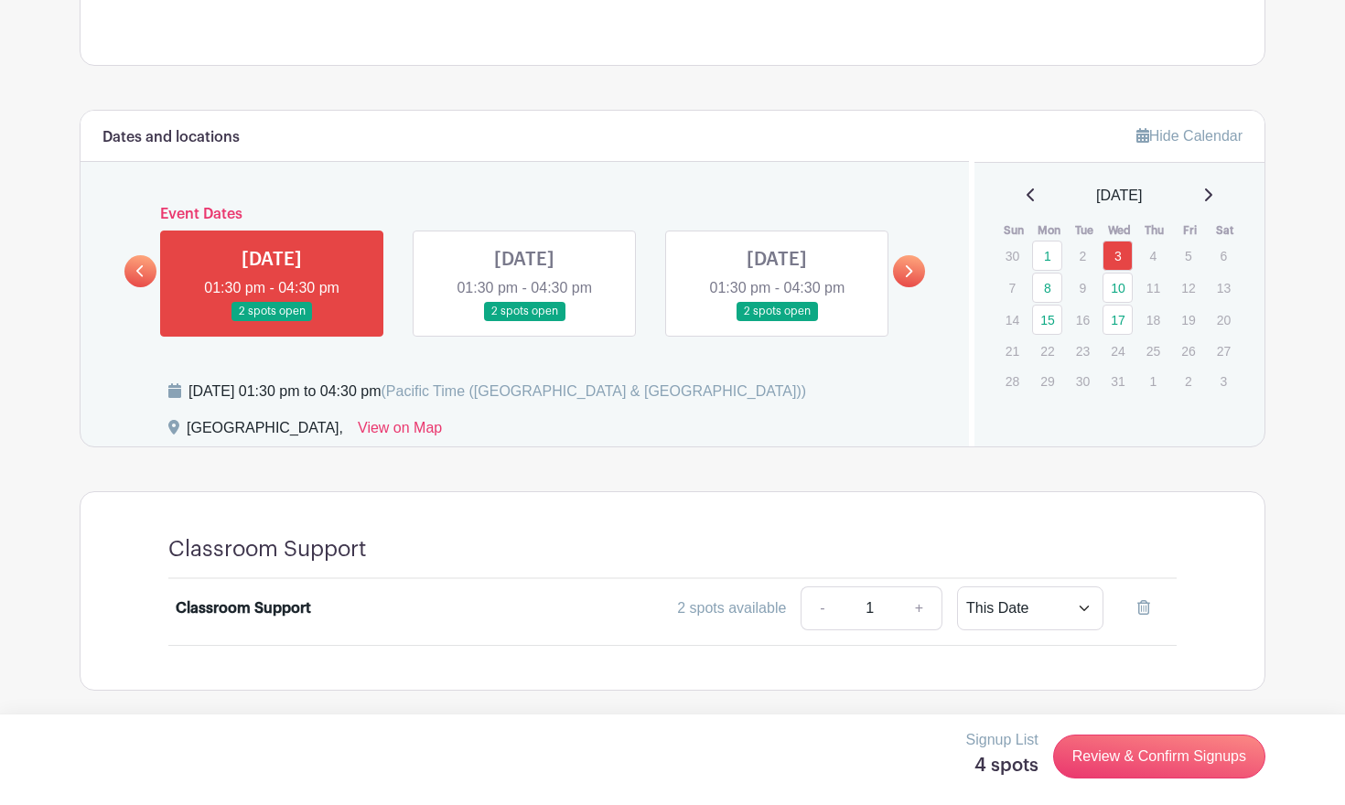
click at [691, 100] on div at bounding box center [672, 402] width 1345 height 805
